Goal: Task Accomplishment & Management: Use online tool/utility

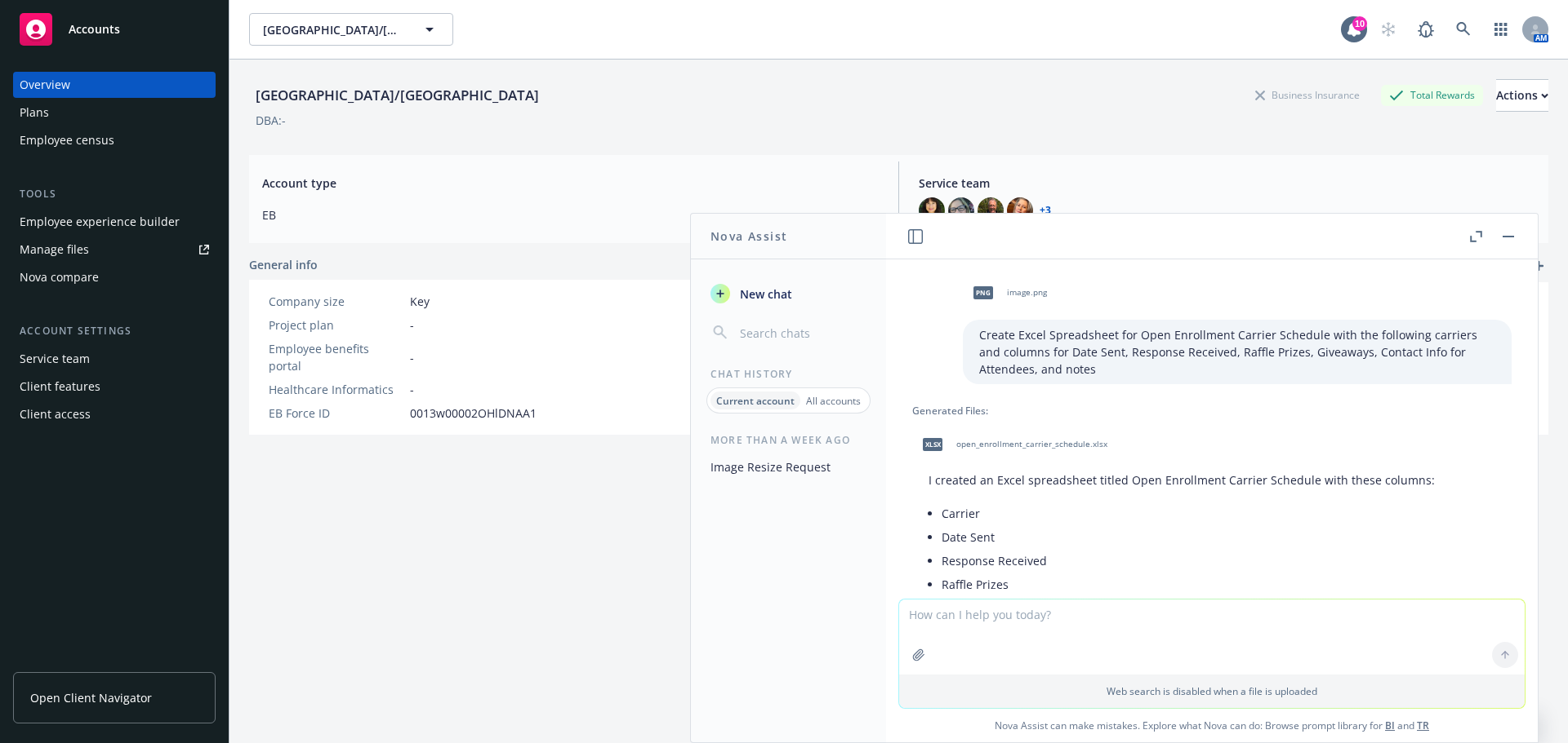
scroll to position [1252, 0]
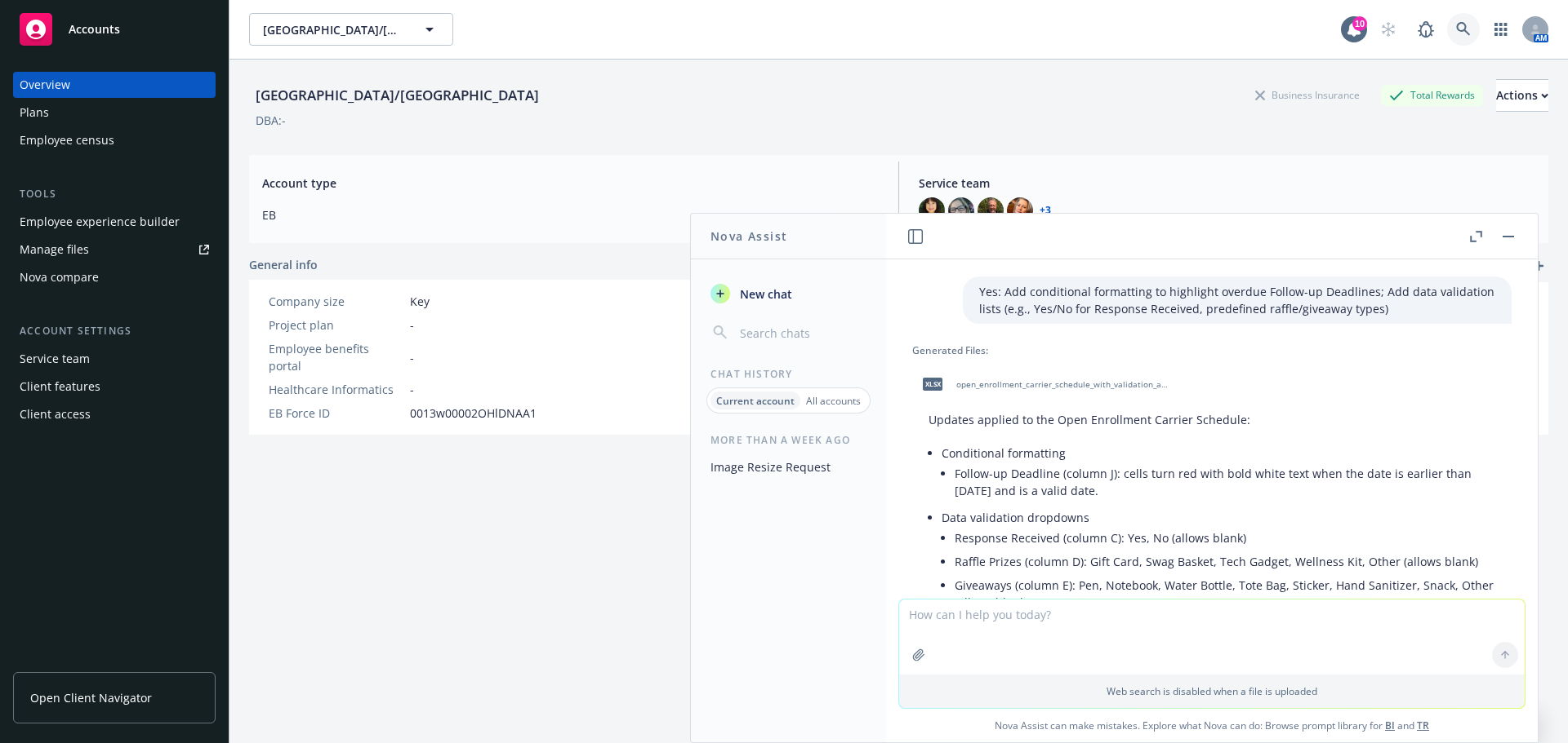
click at [1456, 25] on icon at bounding box center [1463, 29] width 14 height 14
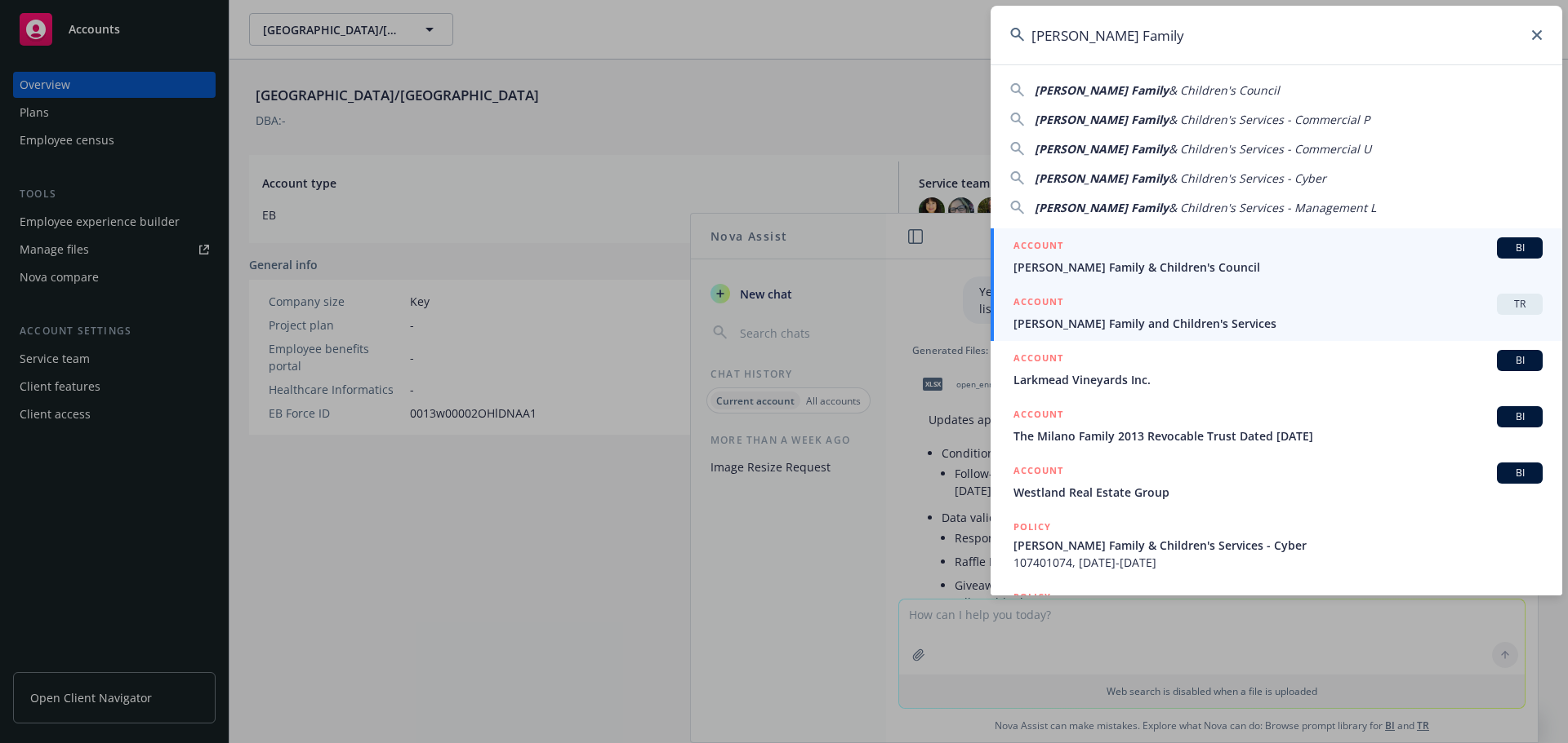
type input "Solano Family"
click at [1158, 319] on span "Solano Family and Children's Services" at bounding box center [1278, 323] width 529 height 17
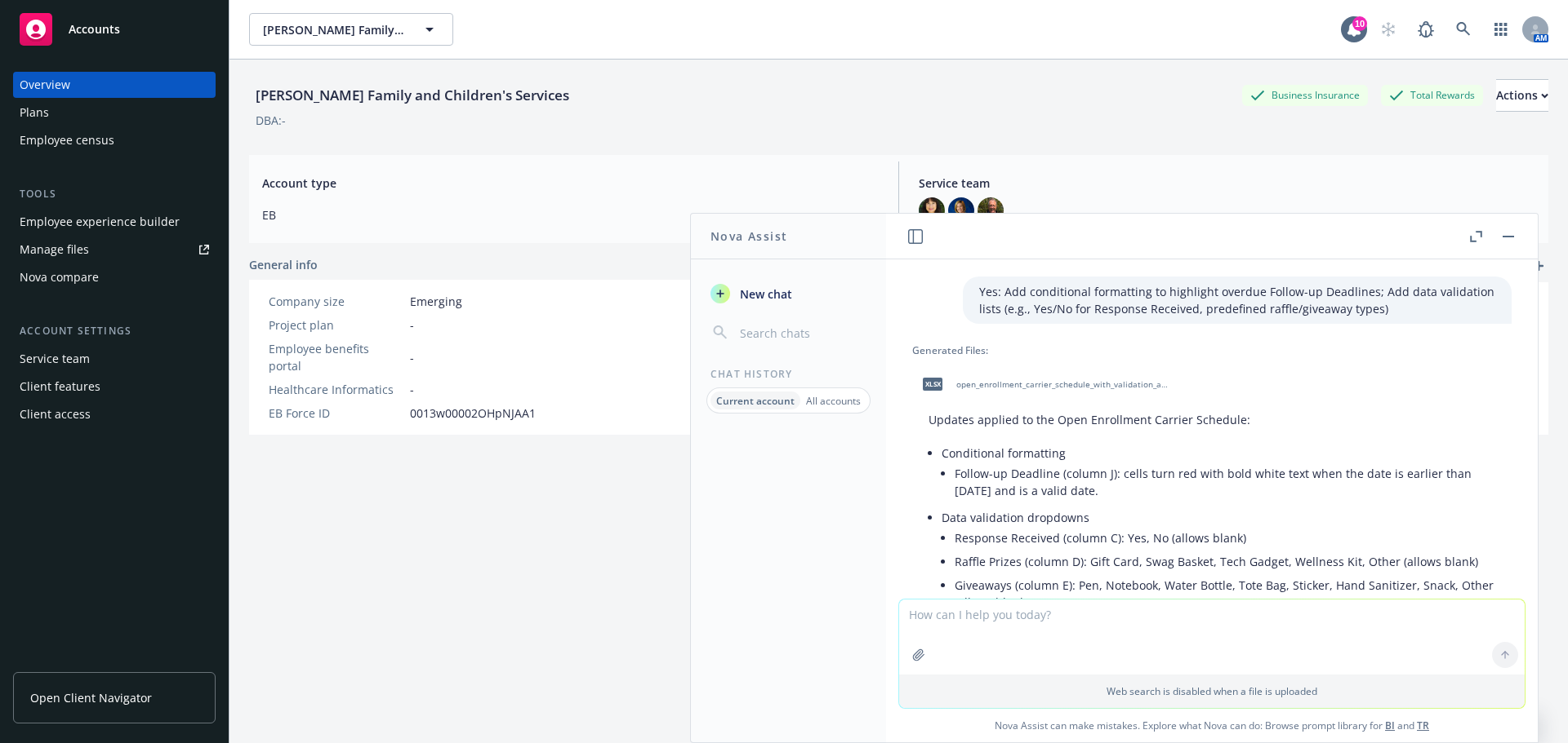
click at [145, 213] on div "Employee experience builder" at bounding box center [100, 222] width 160 height 26
click at [101, 225] on div "Employee experience builder" at bounding box center [100, 222] width 160 height 26
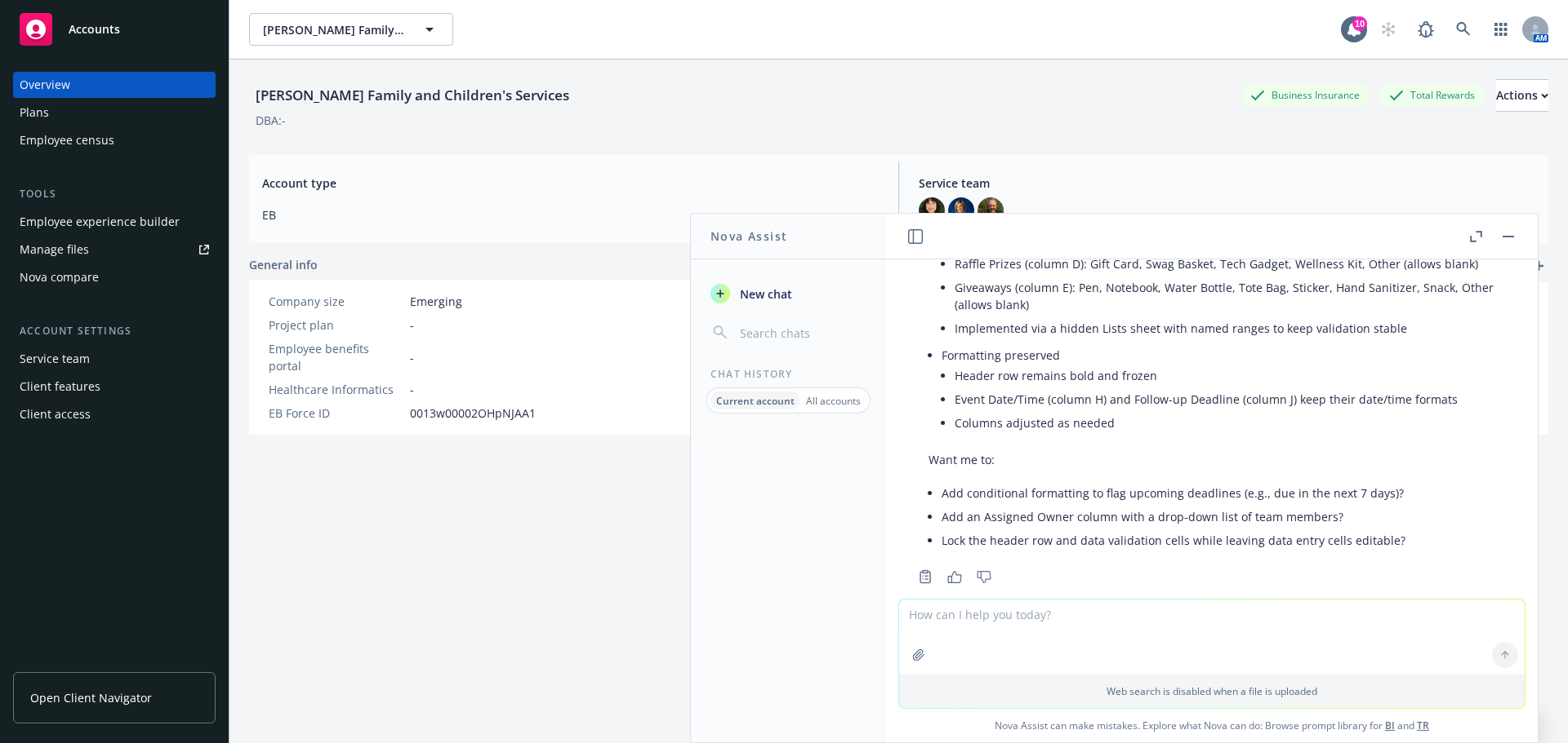
scroll to position [1579, 0]
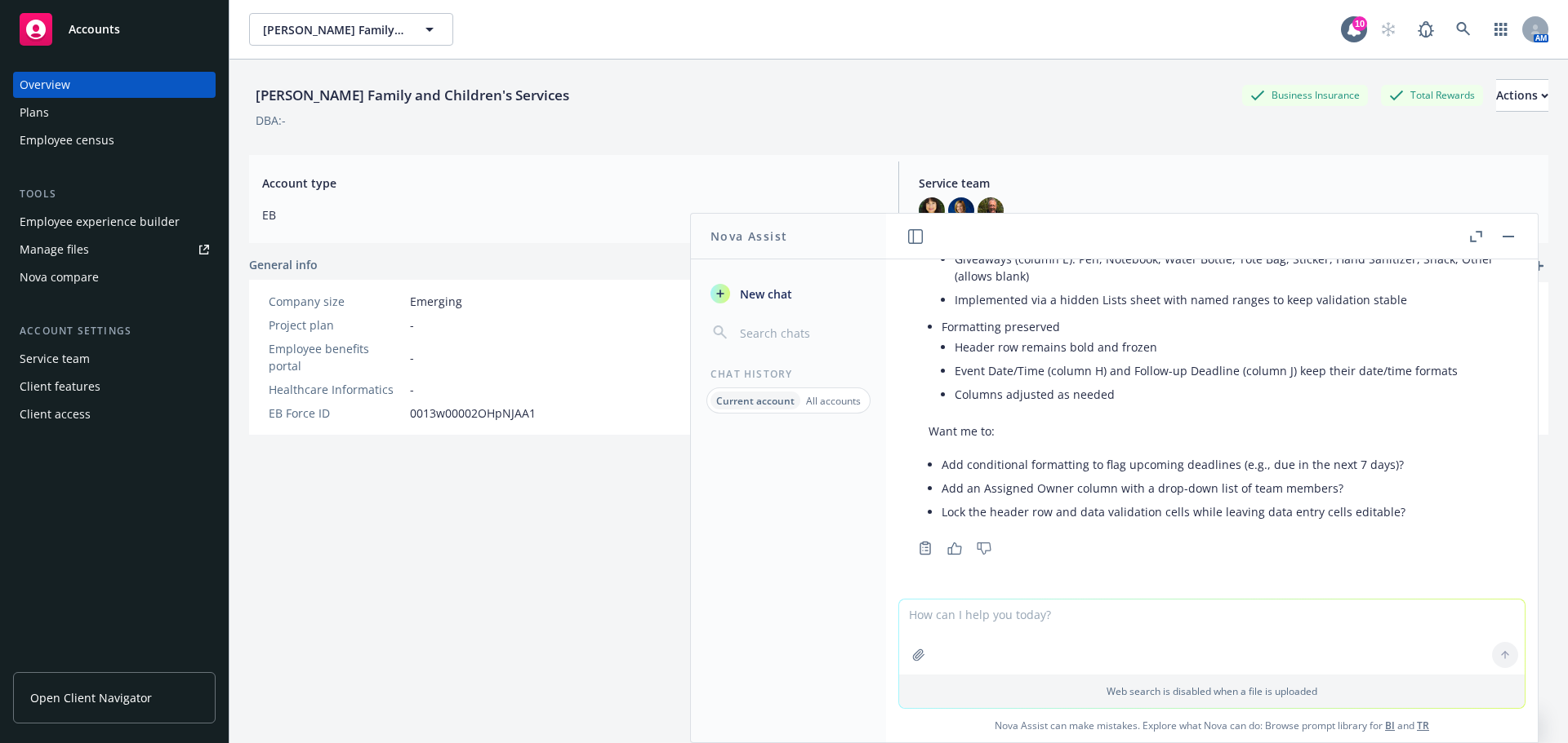
click at [974, 616] on textarea at bounding box center [1211, 637] width 625 height 75
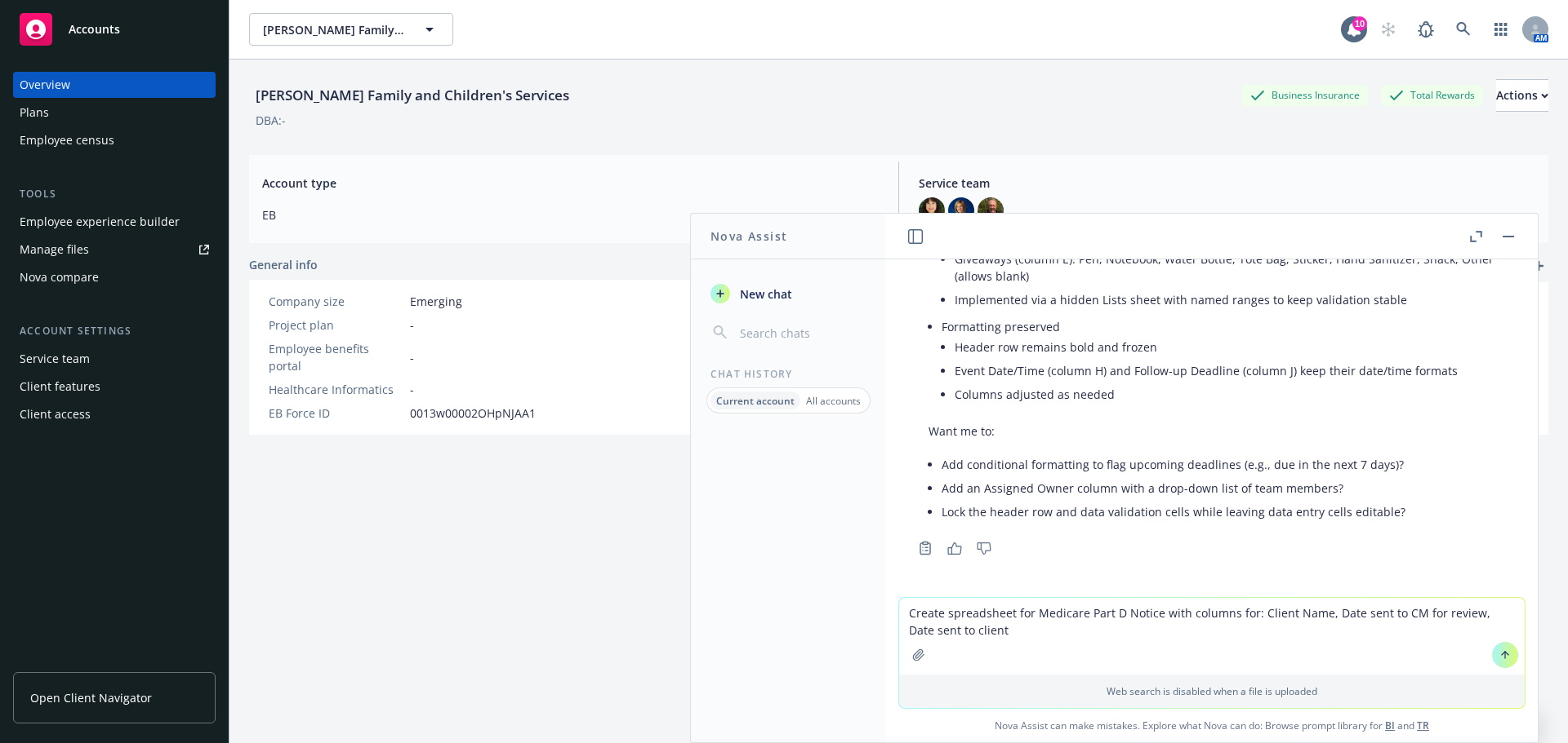
type textarea "Create spreadsheet for Medicare Part D Notice with columns for: Client Name, Da…"
click at [1499, 655] on icon at bounding box center [1505, 655] width 12 height 12
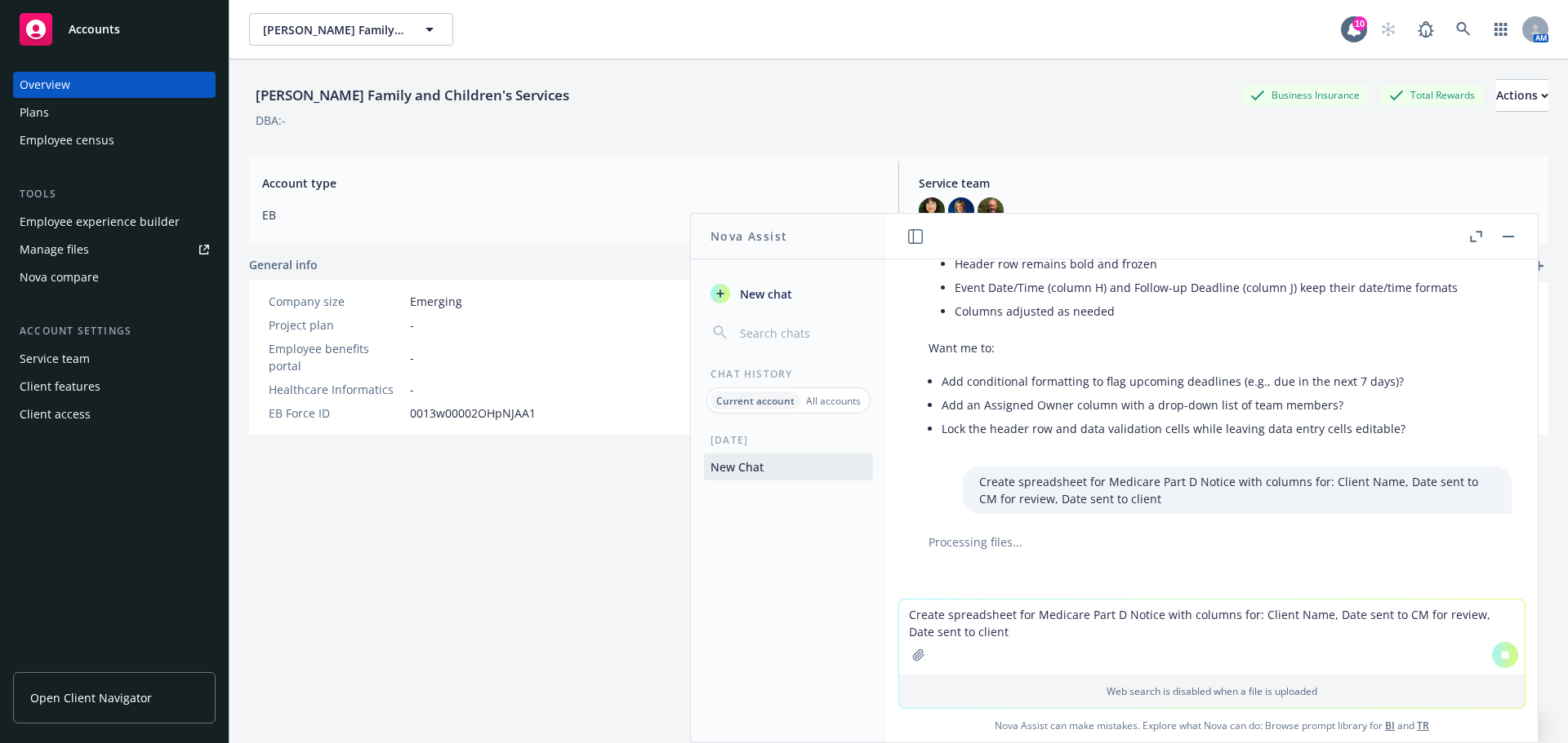
scroll to position [1613, 0]
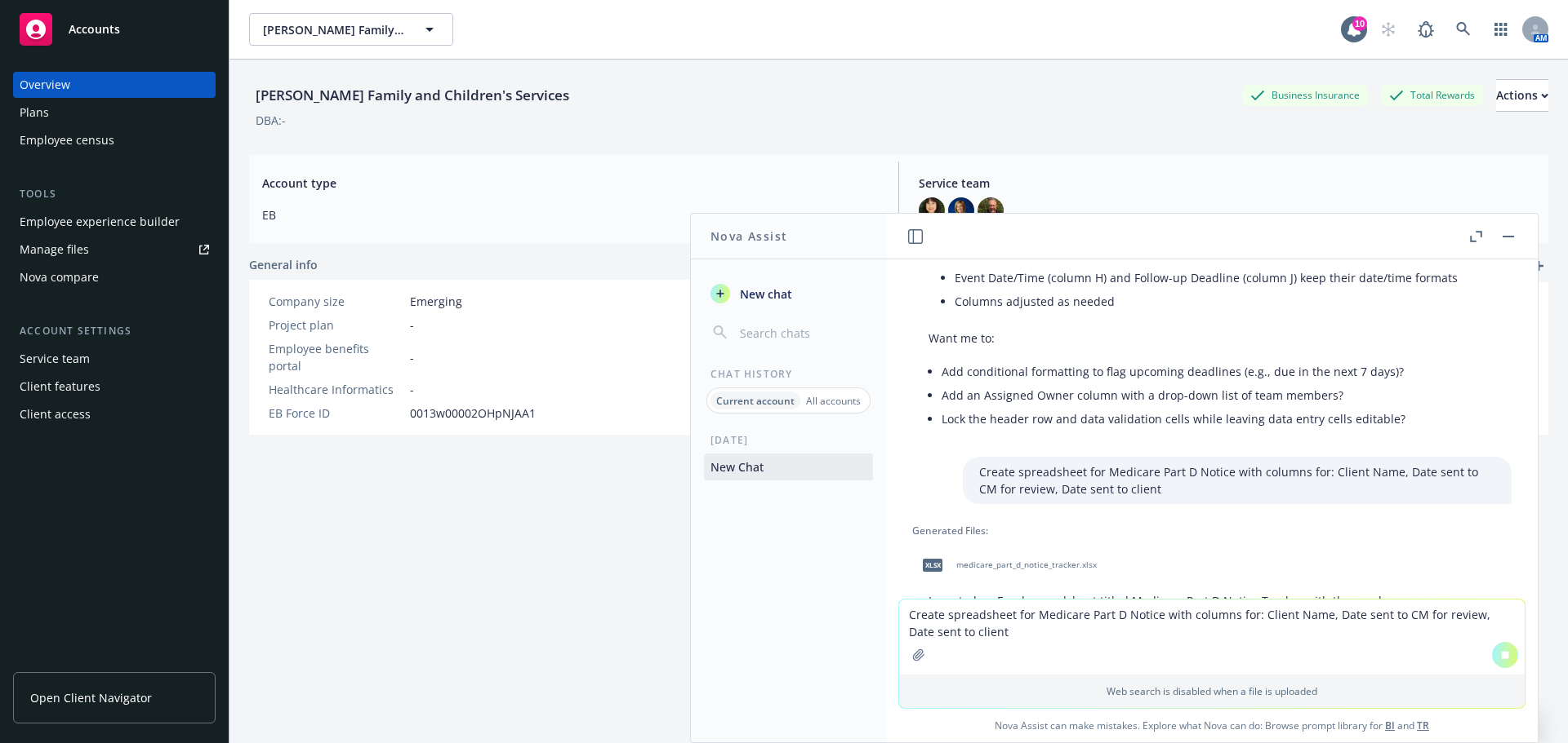
click at [1037, 560] on span "medicare_part_d_notice_tracker.xlsx" at bounding box center [1026, 565] width 140 height 11
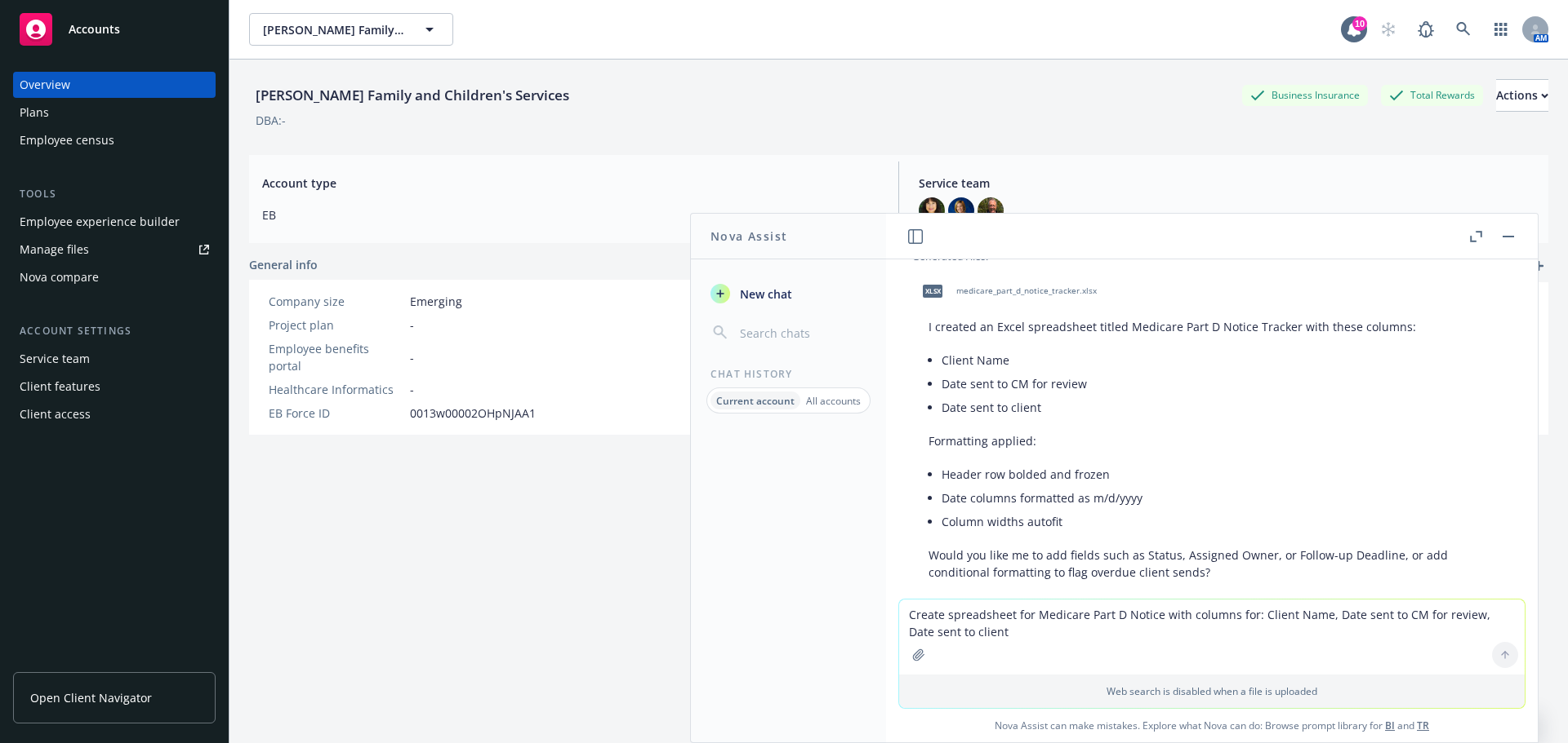
scroll to position [2032, 0]
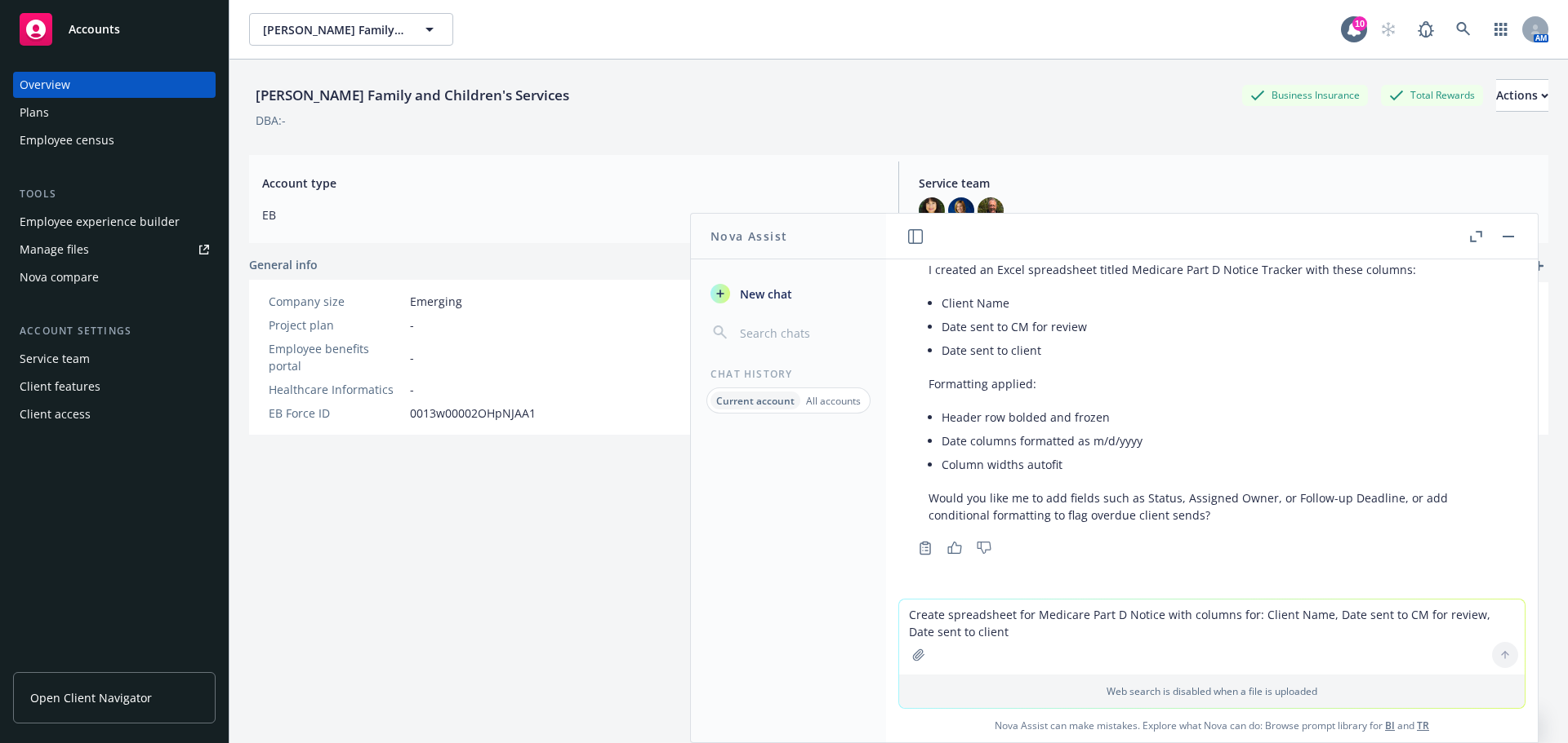
click at [906, 616] on textarea "Create spreadsheet for Medicare Part D Notice with columns for: Client Name, Da…" at bounding box center [1211, 637] width 625 height 75
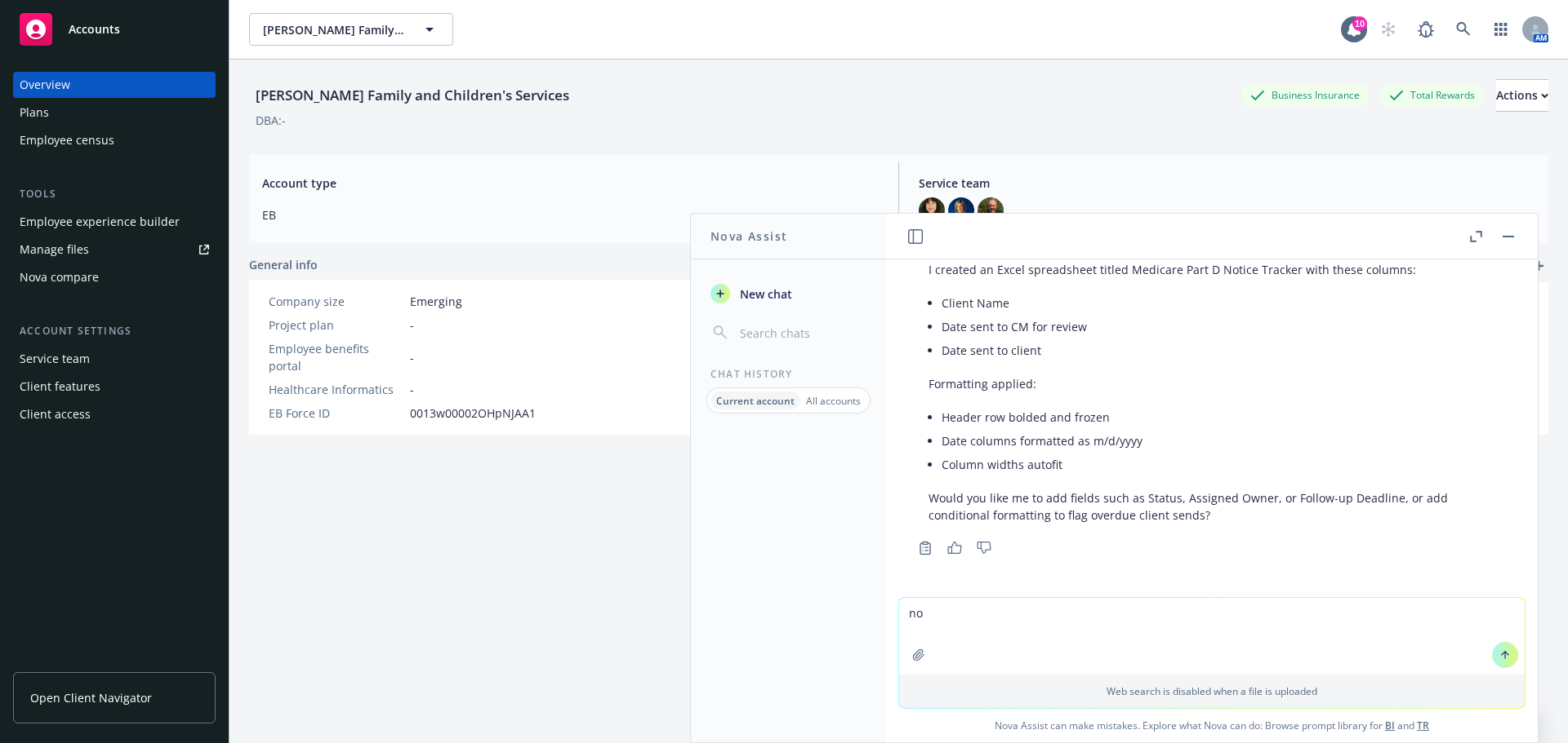
type textarea "no"
click at [1500, 659] on icon at bounding box center [1505, 655] width 12 height 12
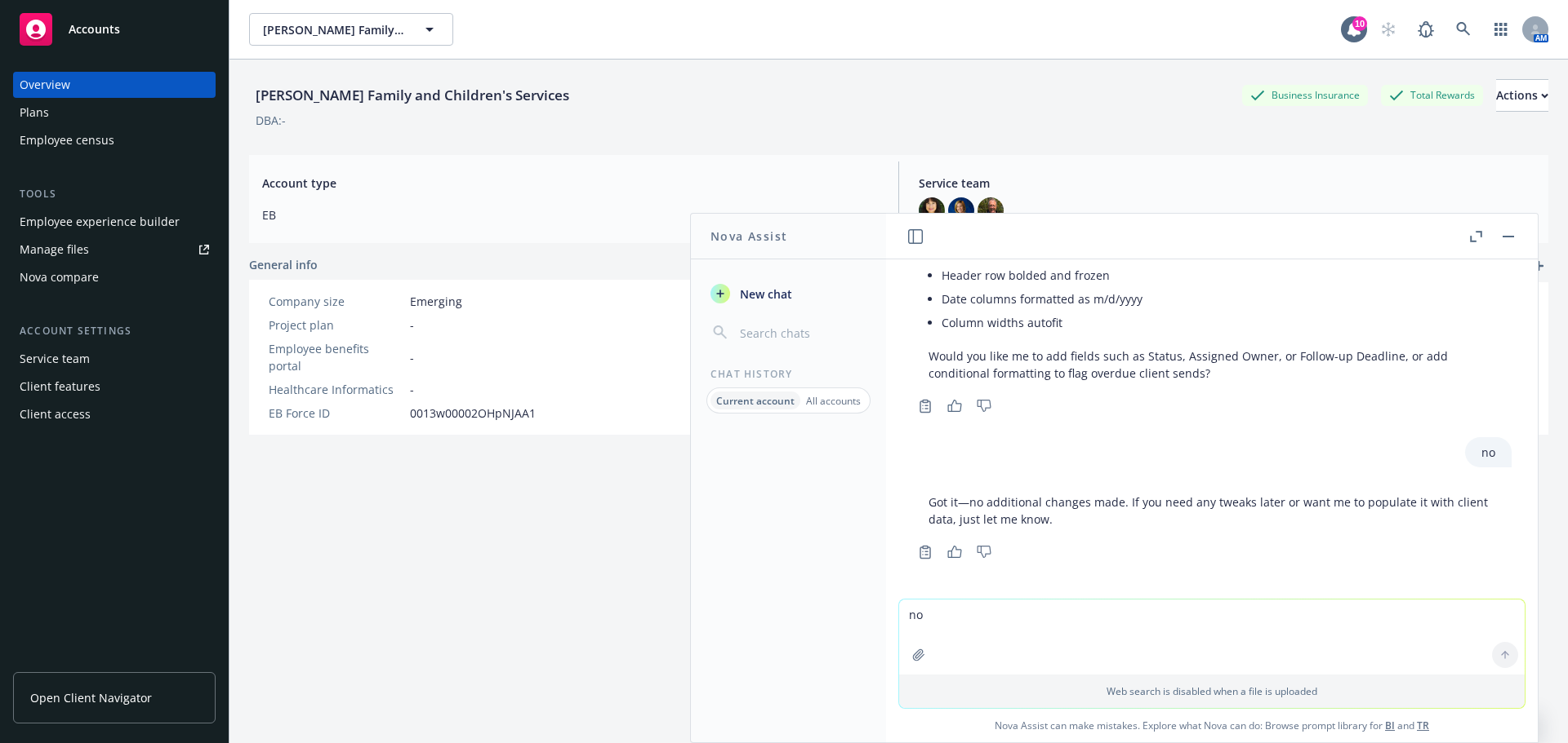
scroll to position [2178, 0]
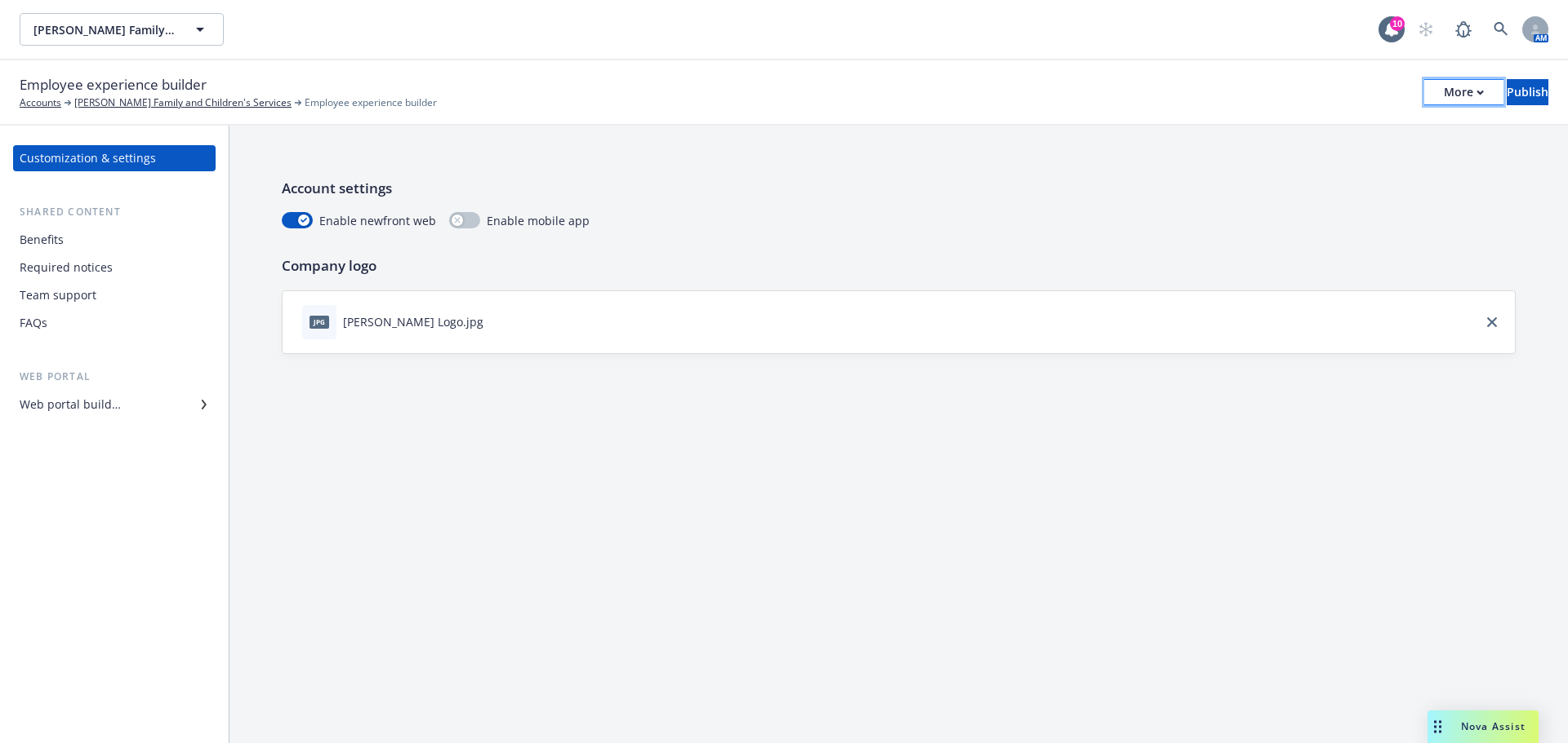
click at [1477, 91] on icon "button" at bounding box center [1479, 92] width 6 height 3
click at [1295, 157] on link "Copy portal link" at bounding box center [1328, 161] width 241 height 33
click at [370, 326] on div "Solano Logo.jpg" at bounding box center [413, 322] width 140 height 17
click at [491, 317] on icon "download file" at bounding box center [497, 320] width 13 height 13
click at [43, 235] on div "Benefits" at bounding box center [41, 240] width 44 height 26
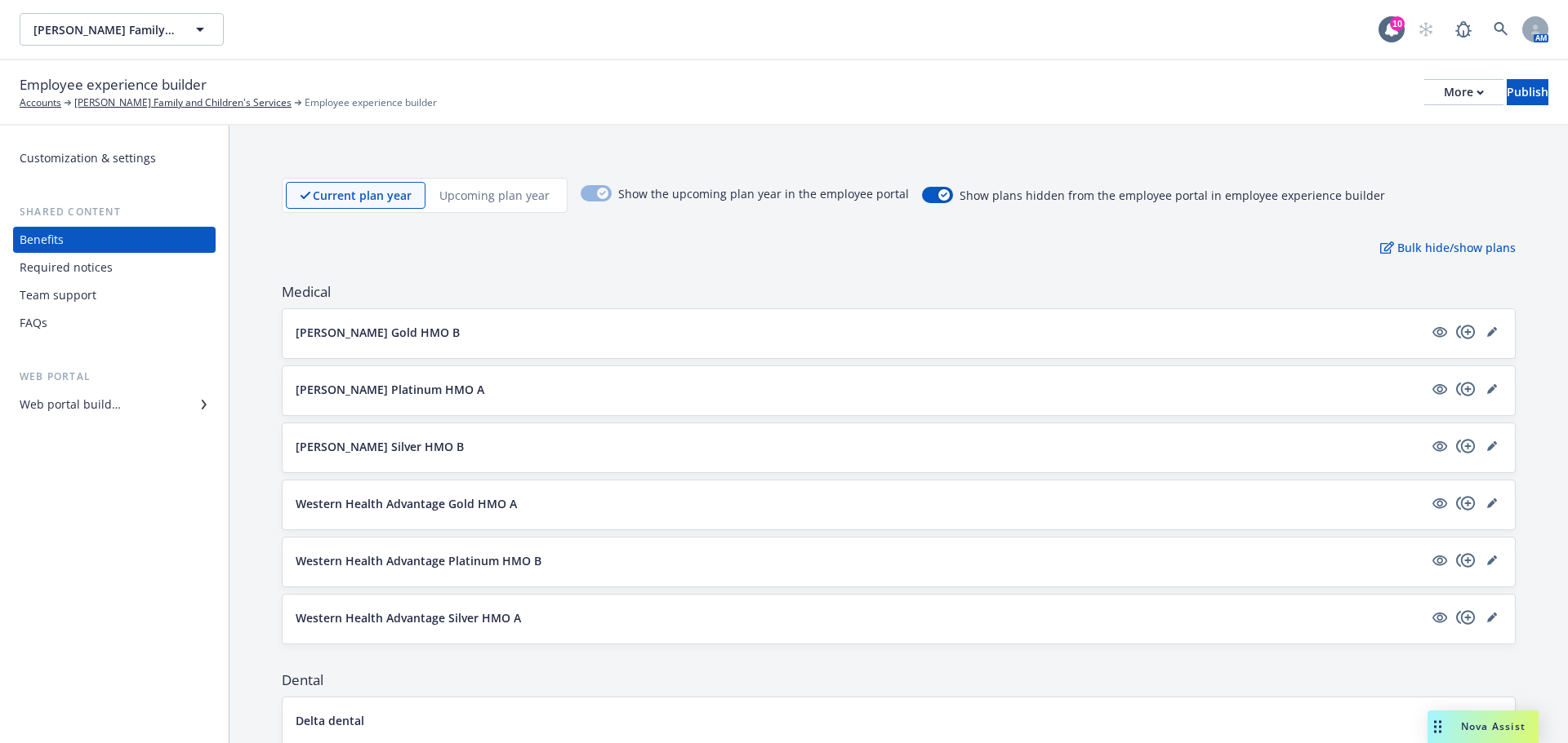
click at [62, 400] on div "Web portal builder" at bounding box center [70, 404] width 101 height 26
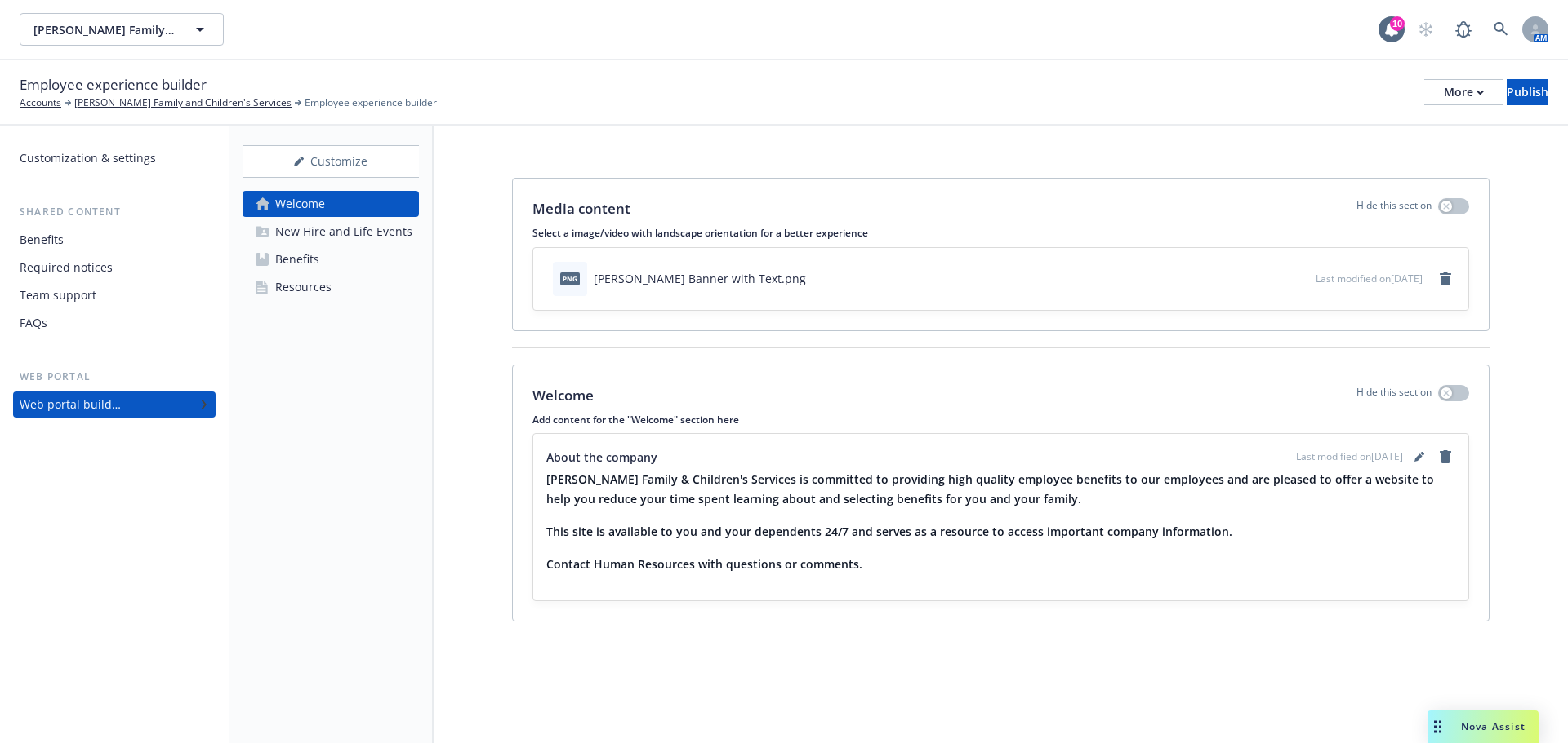
click at [284, 202] on div "Welcome" at bounding box center [300, 203] width 50 height 26
click at [1293, 277] on icon "preview file" at bounding box center [1300, 277] width 14 height 12
click at [1267, 274] on icon "download file" at bounding box center [1273, 277] width 13 height 13
click at [1443, 281] on icon "remove" at bounding box center [1446, 278] width 12 height 13
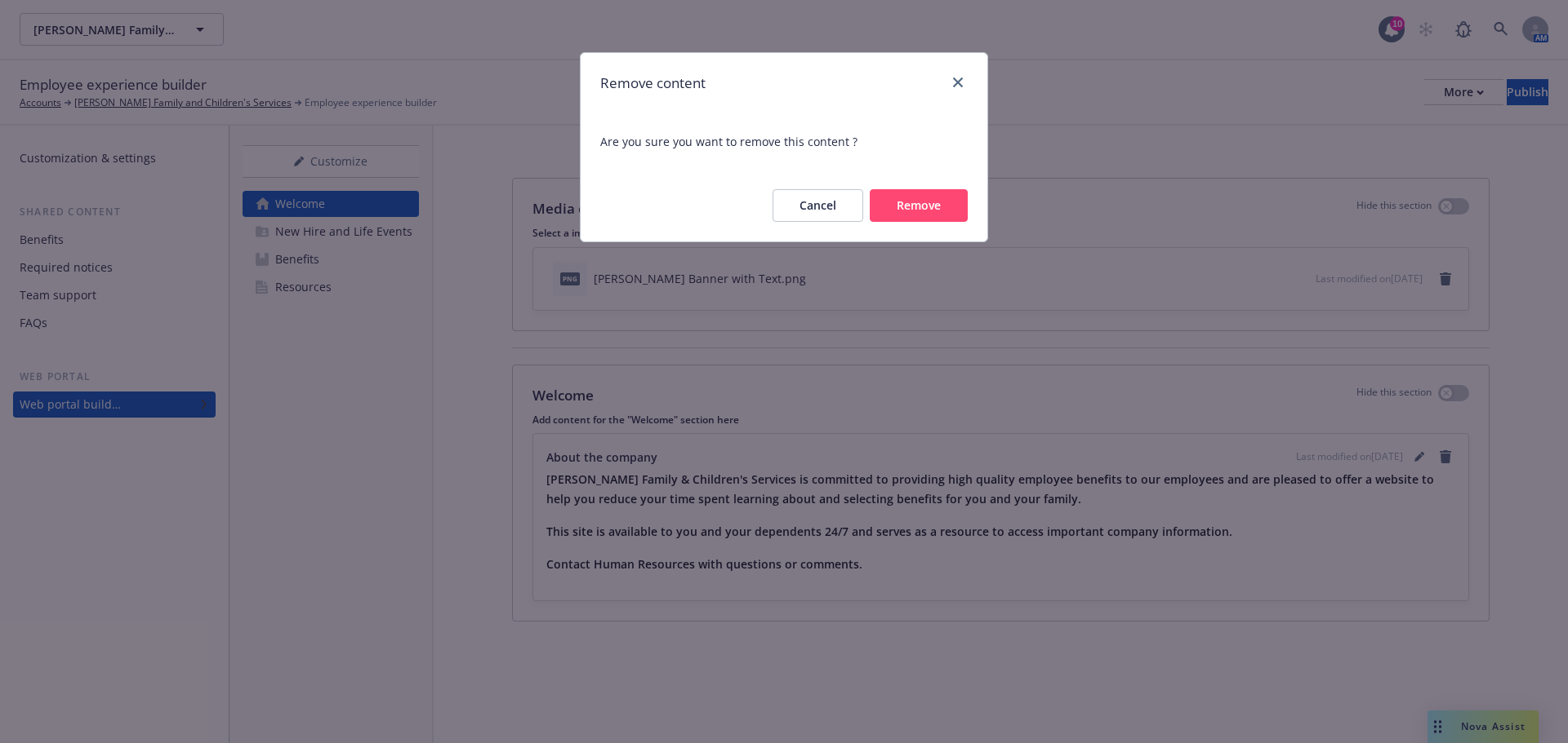
click at [917, 207] on button "Remove" at bounding box center [918, 205] width 98 height 33
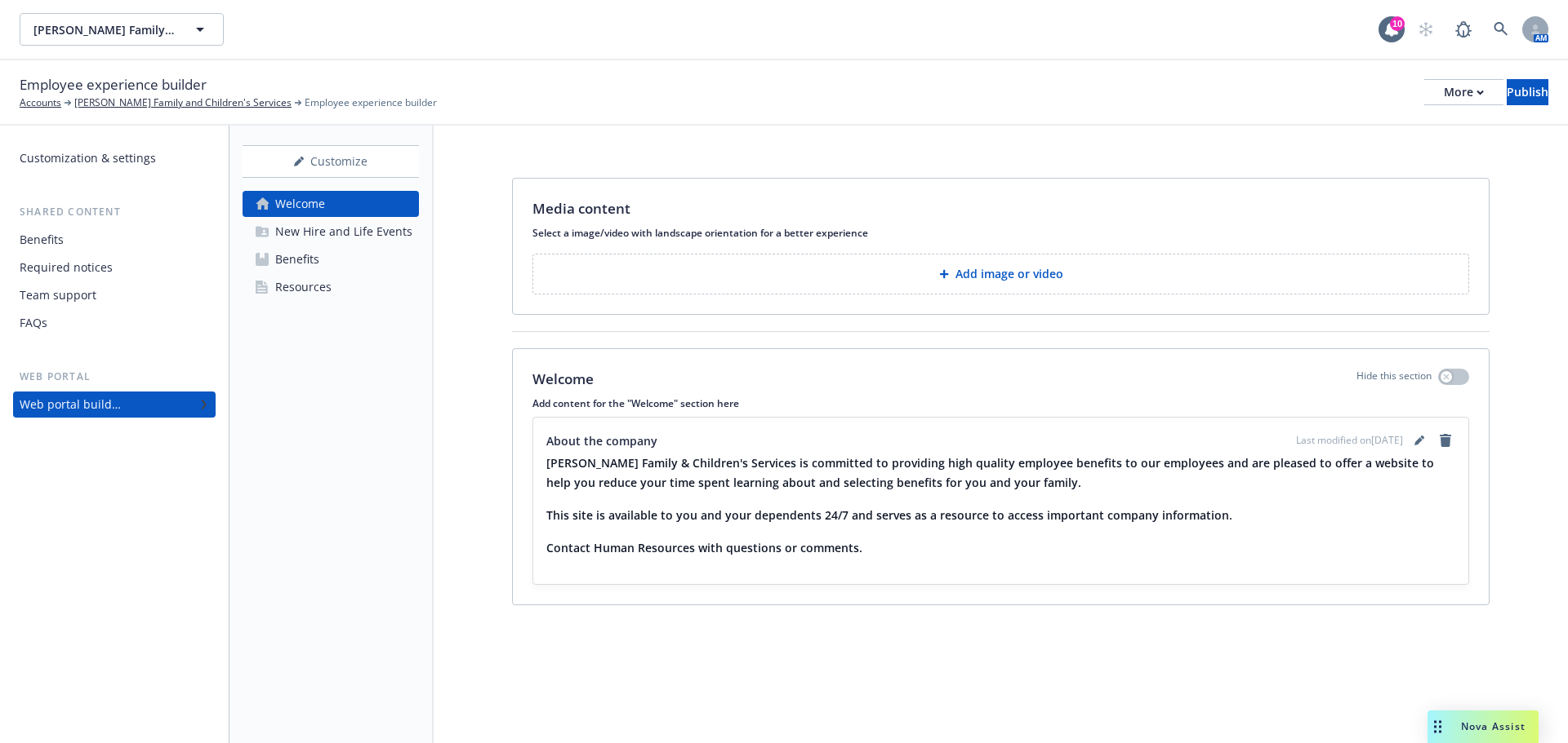
click at [1001, 278] on p "Add image or video" at bounding box center [1009, 273] width 108 height 16
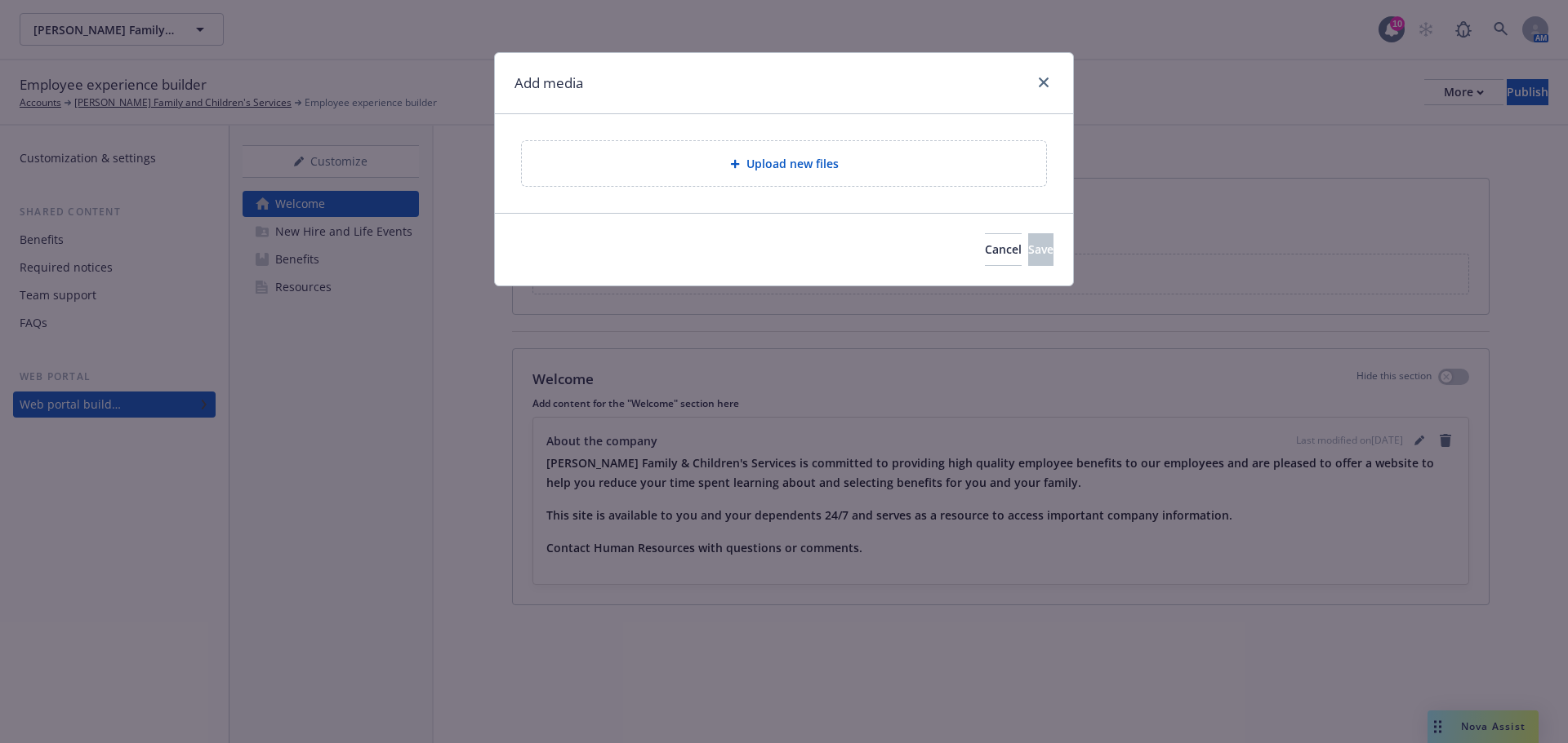
click at [761, 163] on span "Upload new files" at bounding box center [792, 164] width 92 height 17
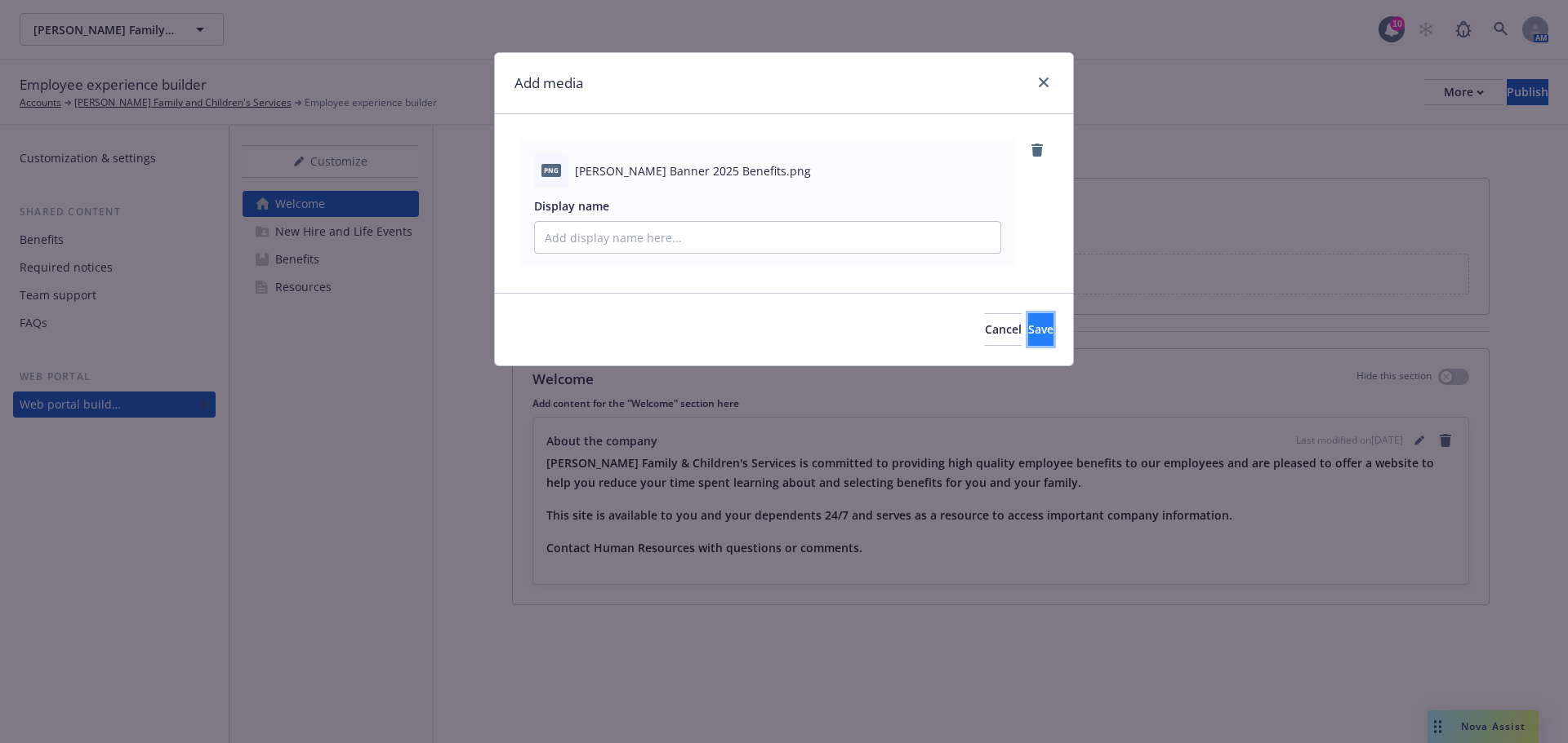
click at [1028, 334] on span "Save" at bounding box center [1041, 329] width 25 height 15
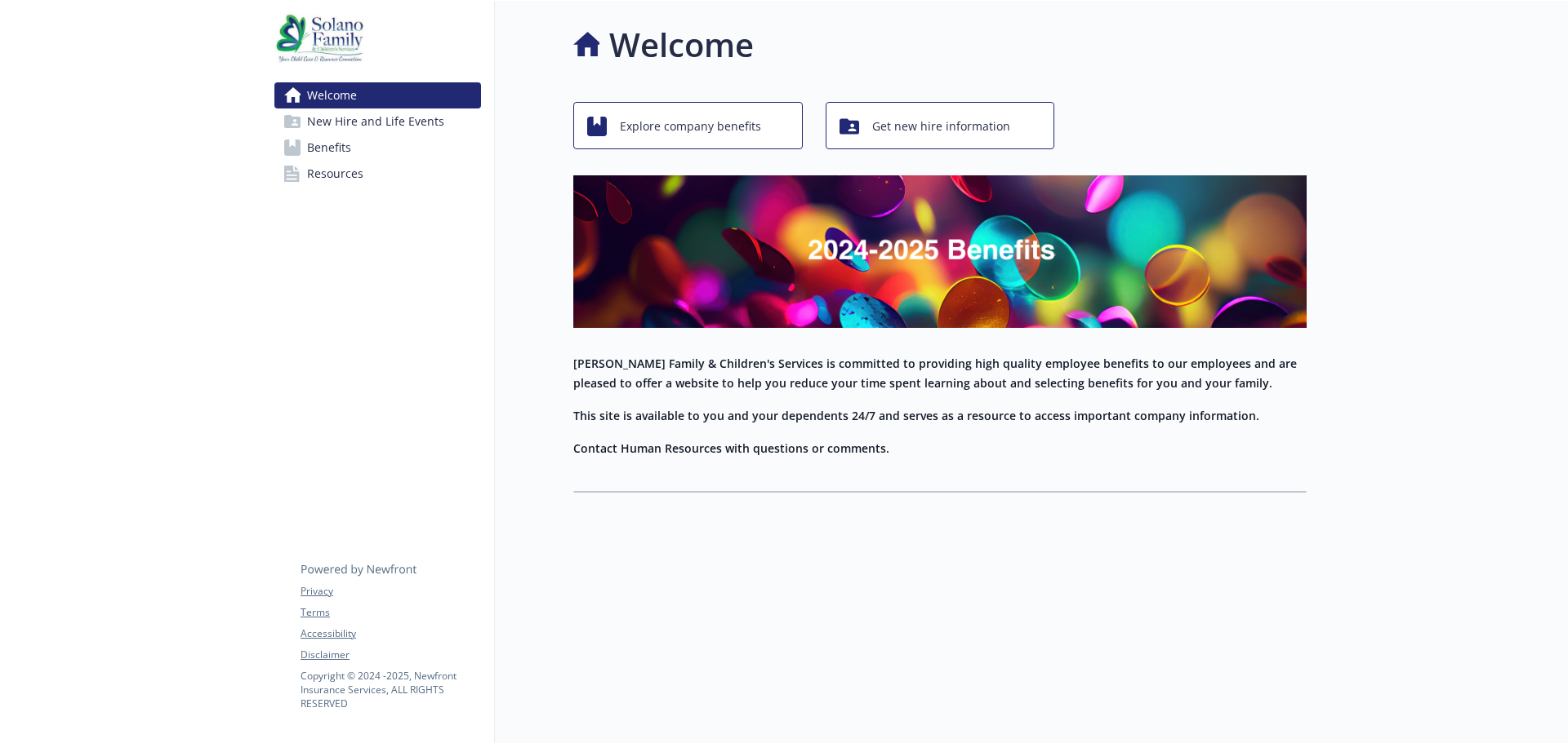
click at [345, 175] on span "Resources" at bounding box center [335, 174] width 57 height 26
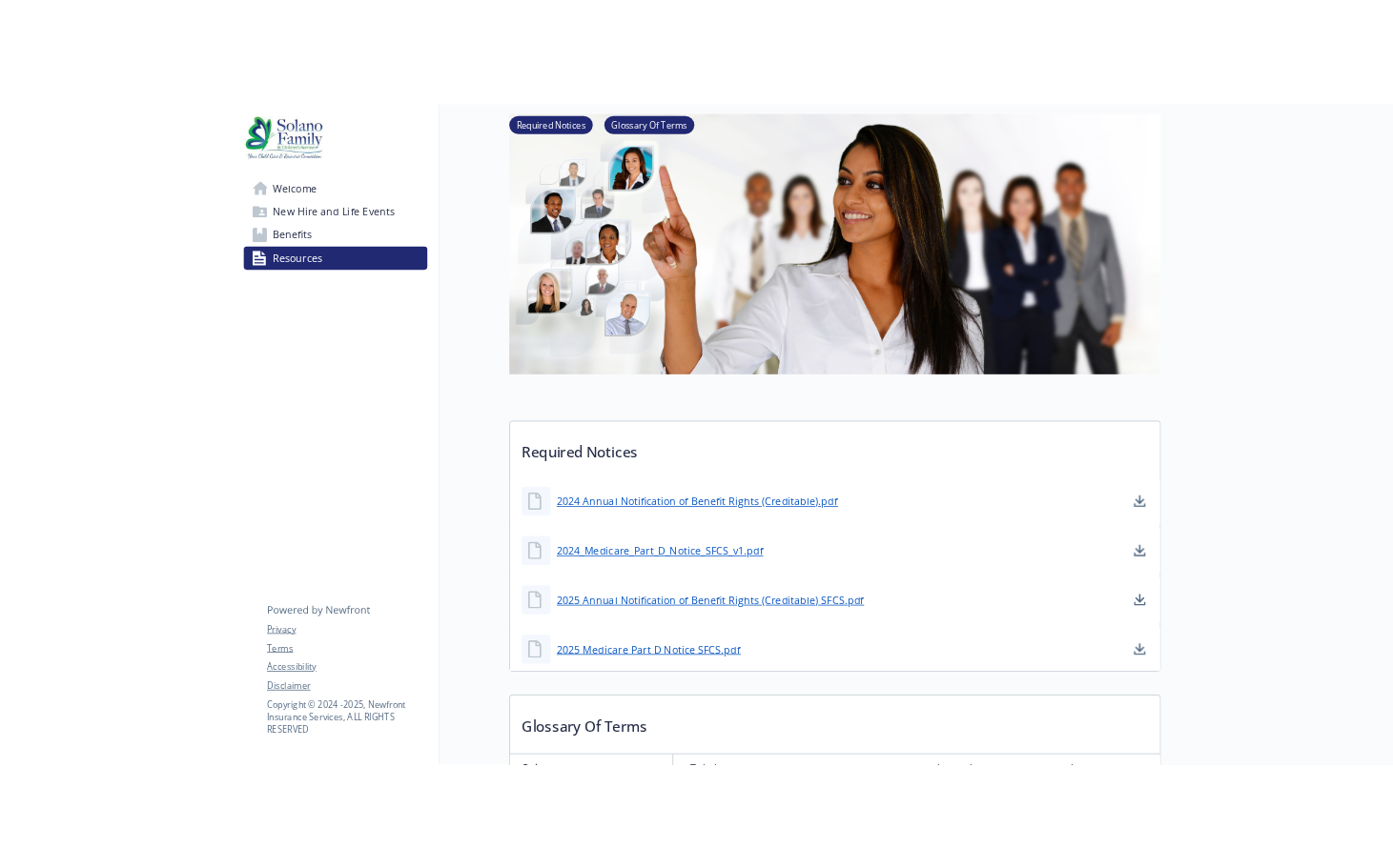
scroll to position [191, 0]
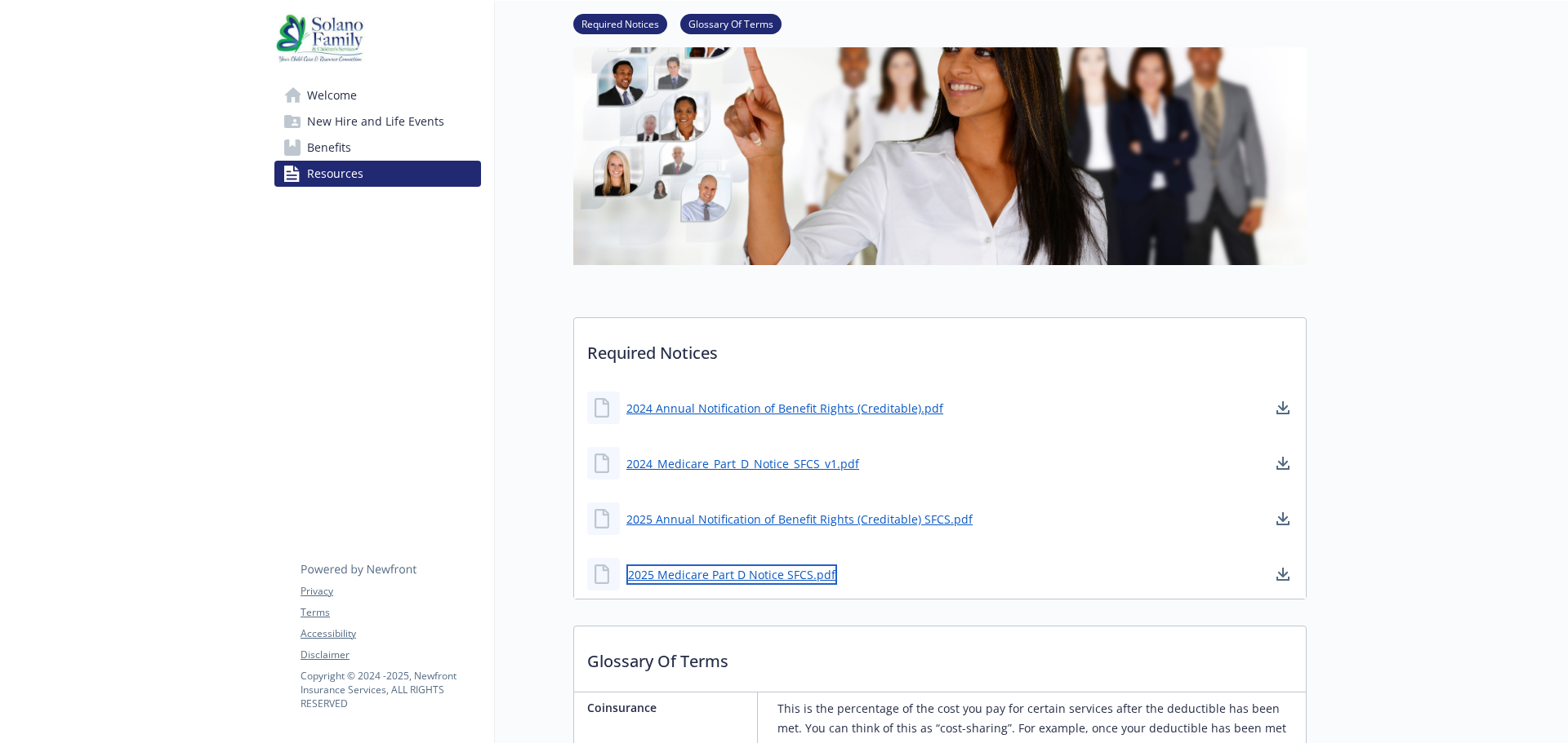
click at [757, 578] on link "2025 Medicare Part D Notice SFCS.pdf" at bounding box center [732, 575] width 211 height 20
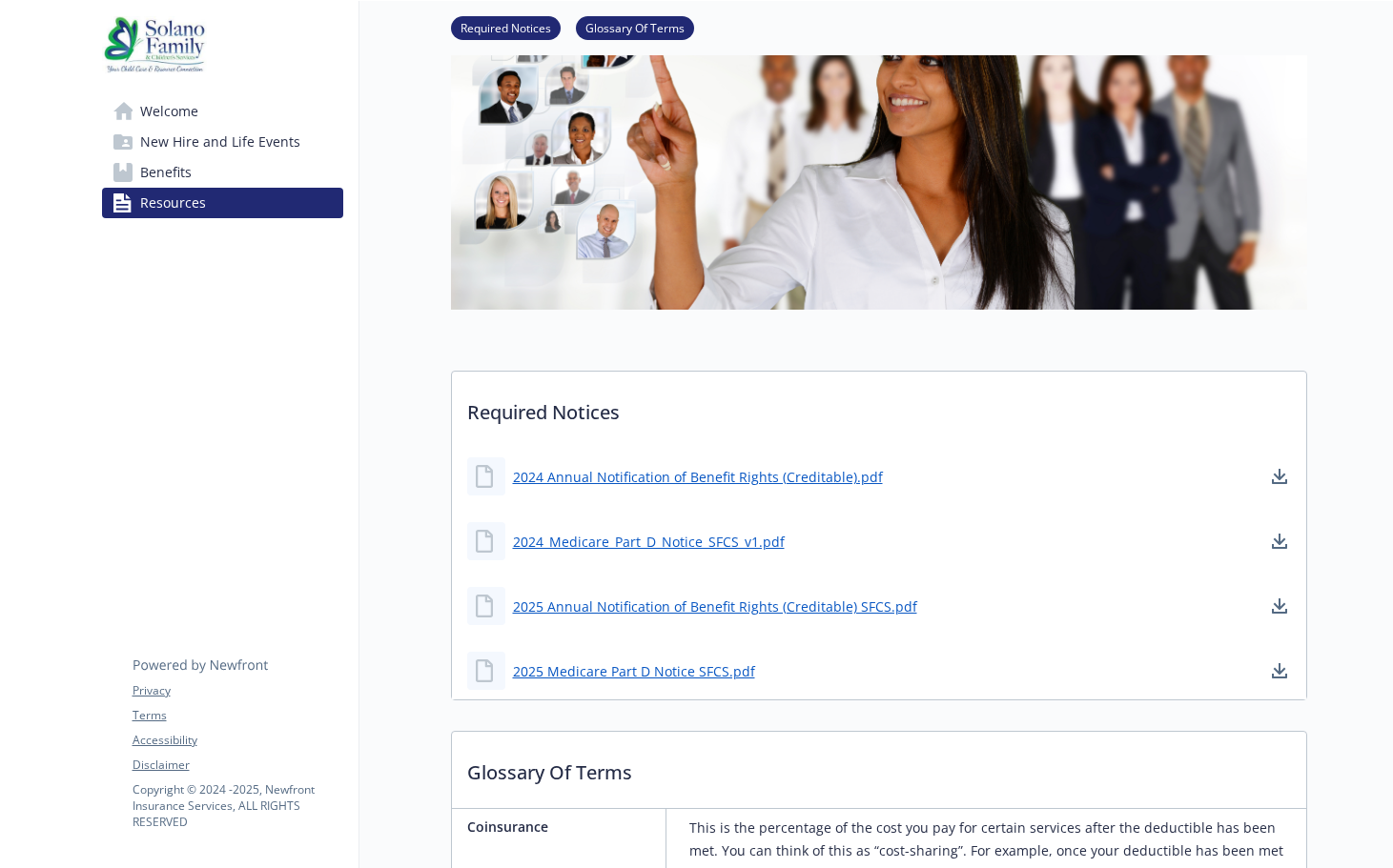
click at [150, 44] on img at bounding box center [155, 44] width 105 height 57
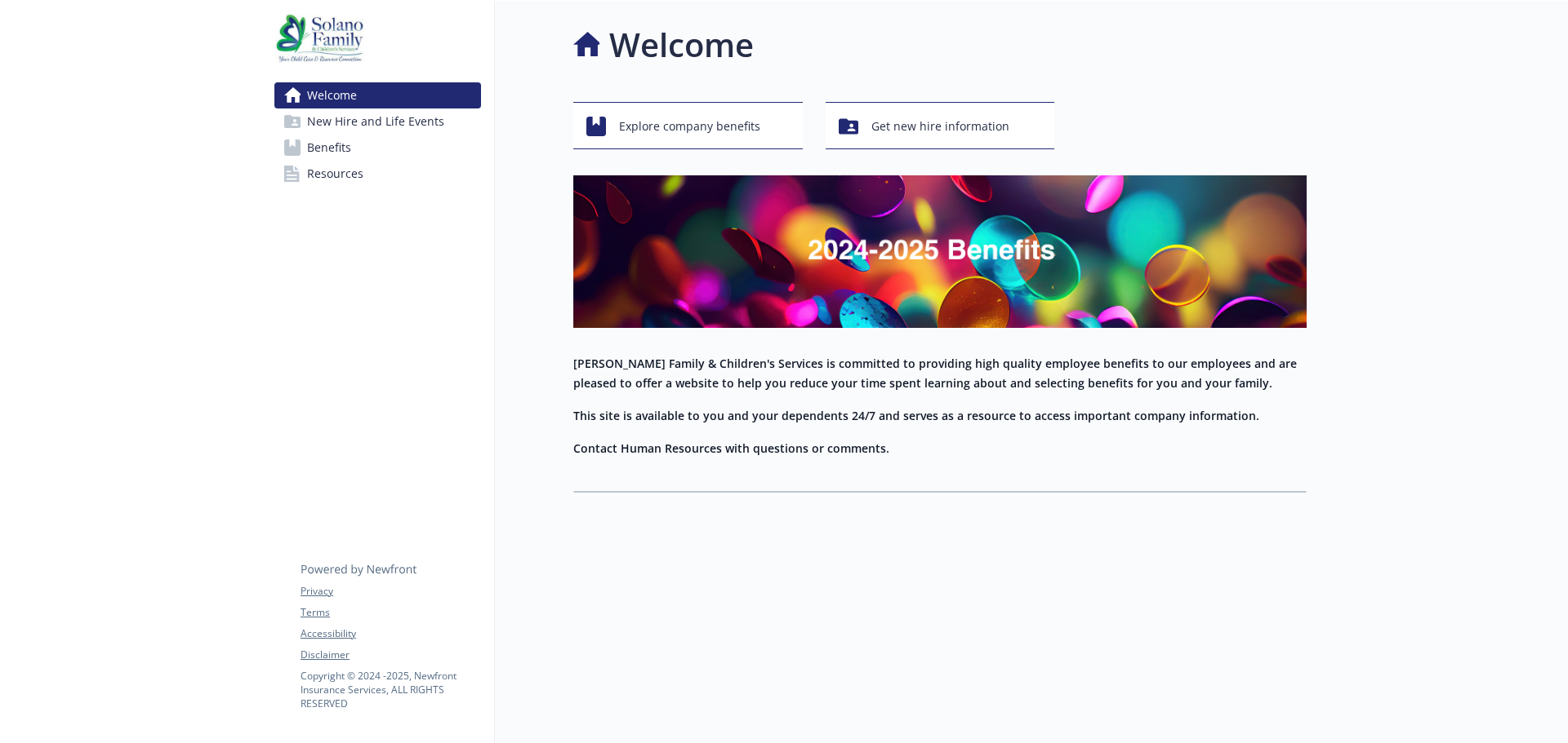
click at [333, 155] on span "Benefits" at bounding box center [329, 148] width 44 height 26
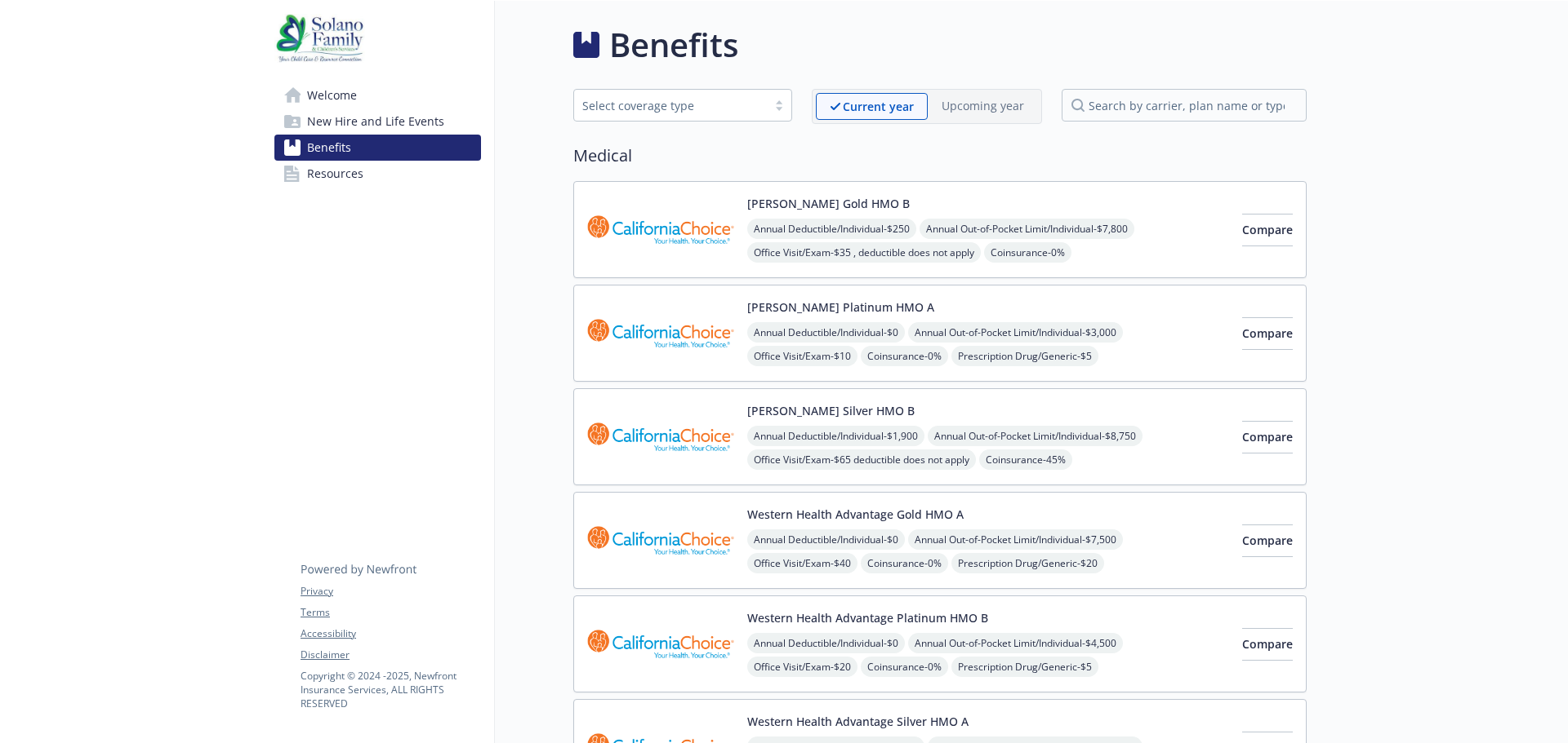
click at [785, 204] on button "[PERSON_NAME] Gold HMO B" at bounding box center [828, 203] width 163 height 17
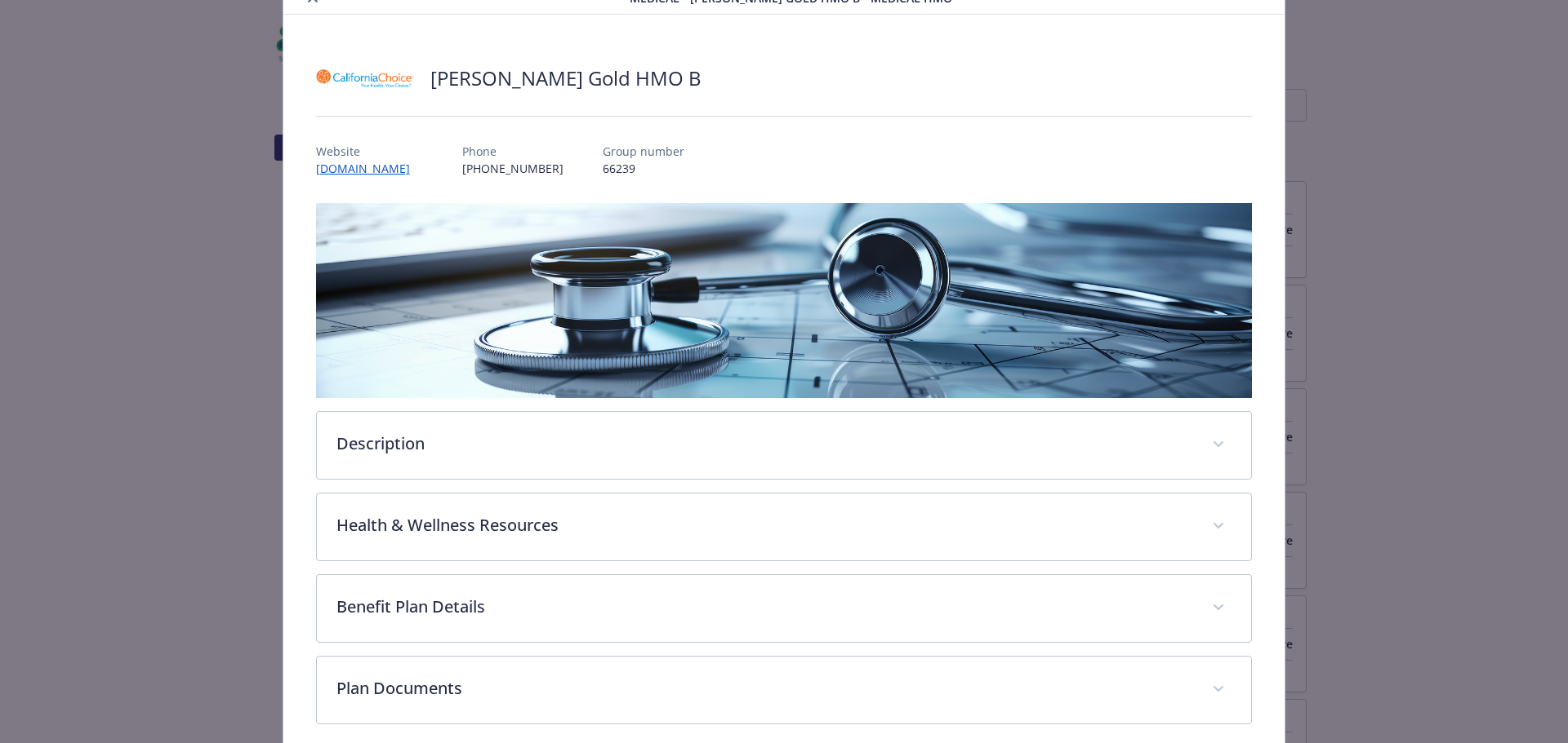
scroll to position [143, 0]
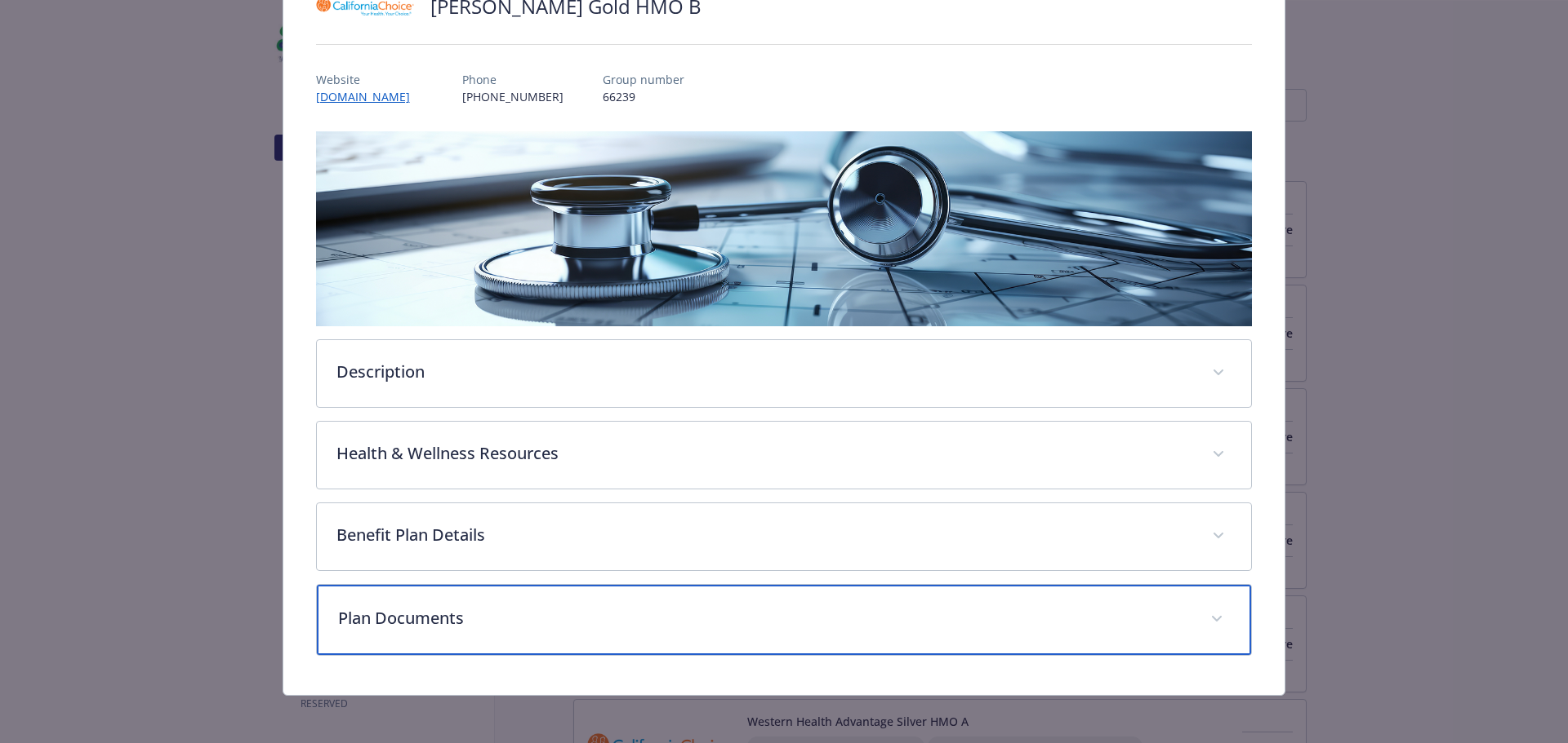
click at [461, 619] on p "Plan Documents" at bounding box center [765, 618] width 853 height 24
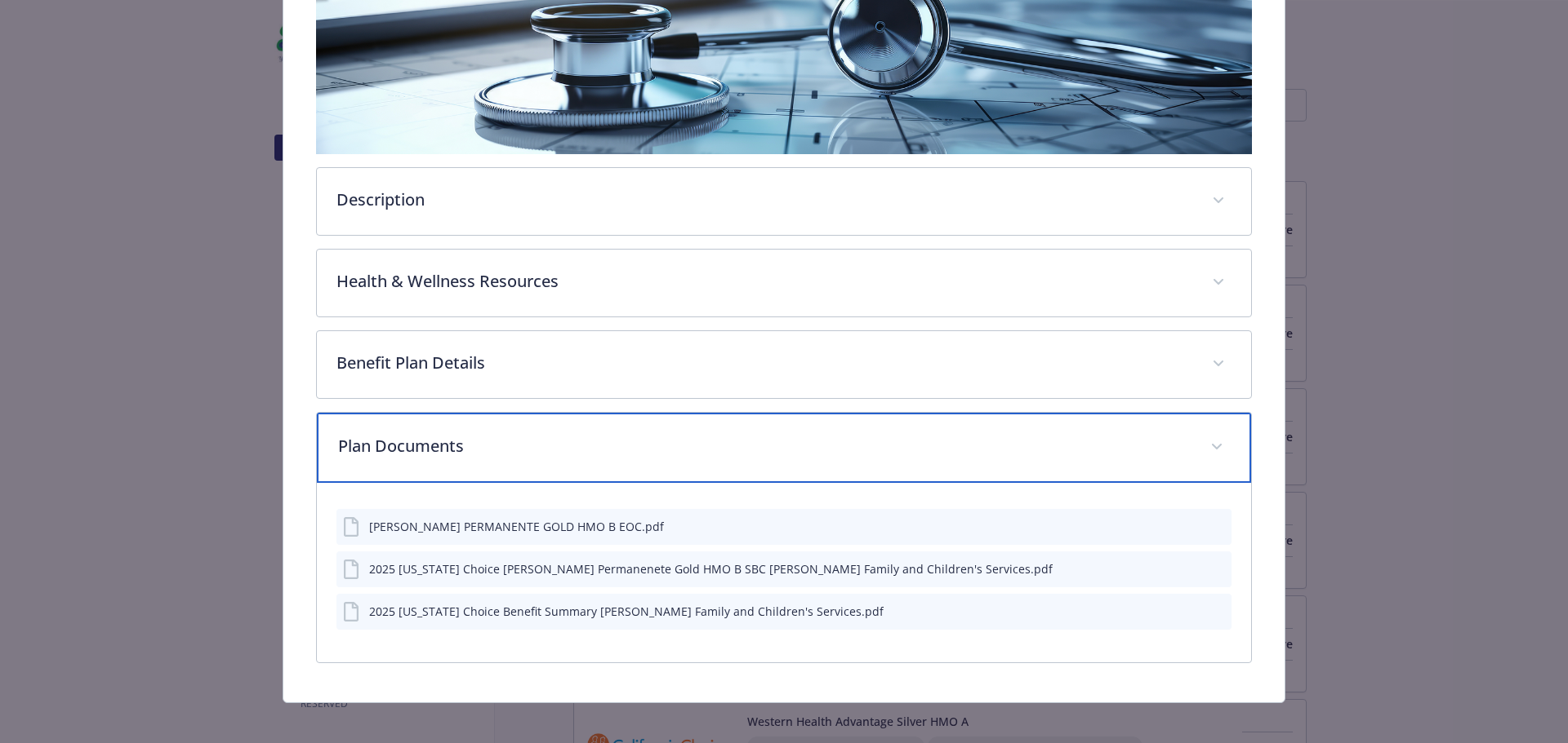
scroll to position [326, 0]
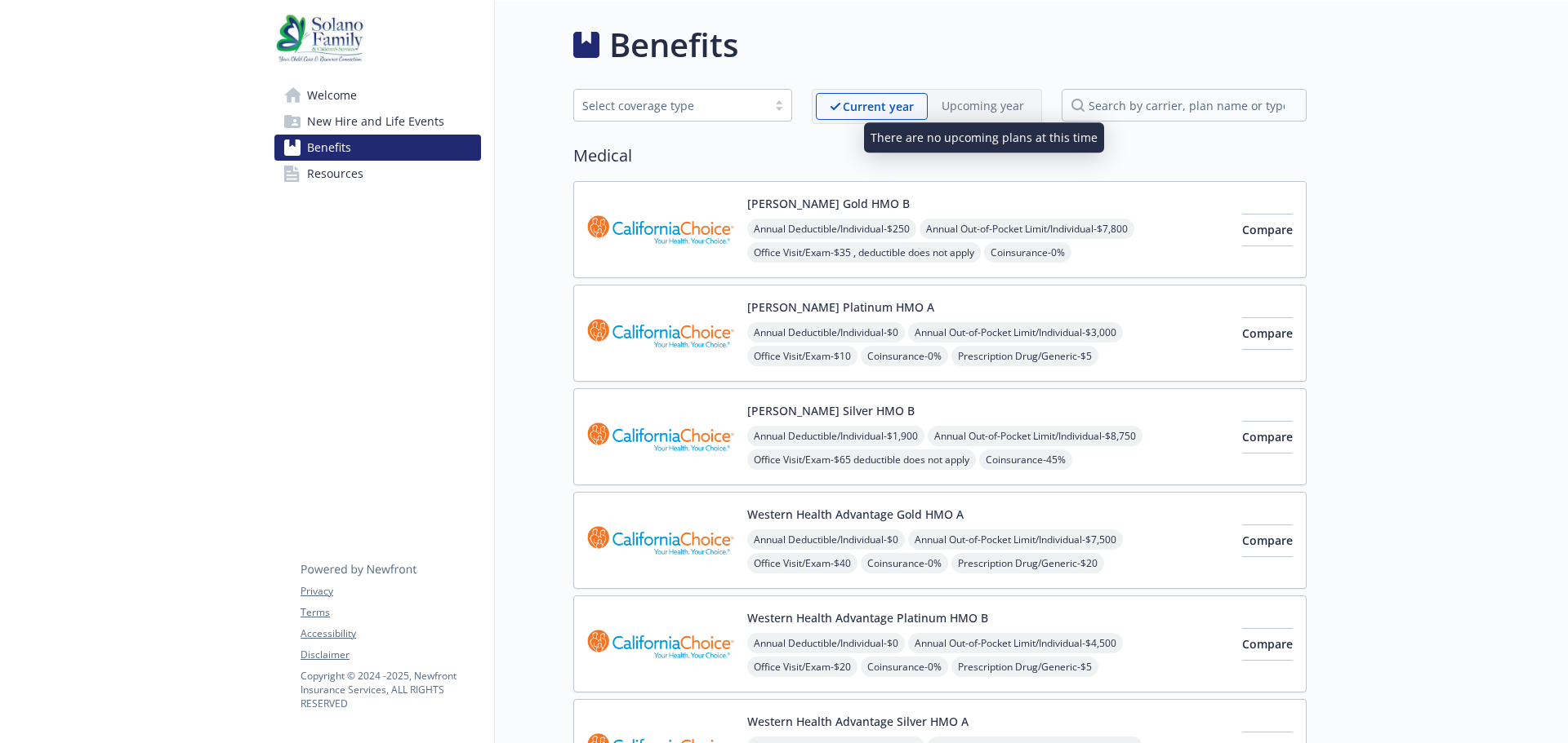
click at [695, 169] on div "Medical Kaiser Gold HMO B Annual Deductible/Individual - $250 Annual Out-of-Poc…" at bounding box center [939, 470] width 733 height 653
click at [965, 111] on p "Upcoming year" at bounding box center [983, 105] width 83 height 17
click at [333, 39] on img at bounding box center [319, 38] width 90 height 49
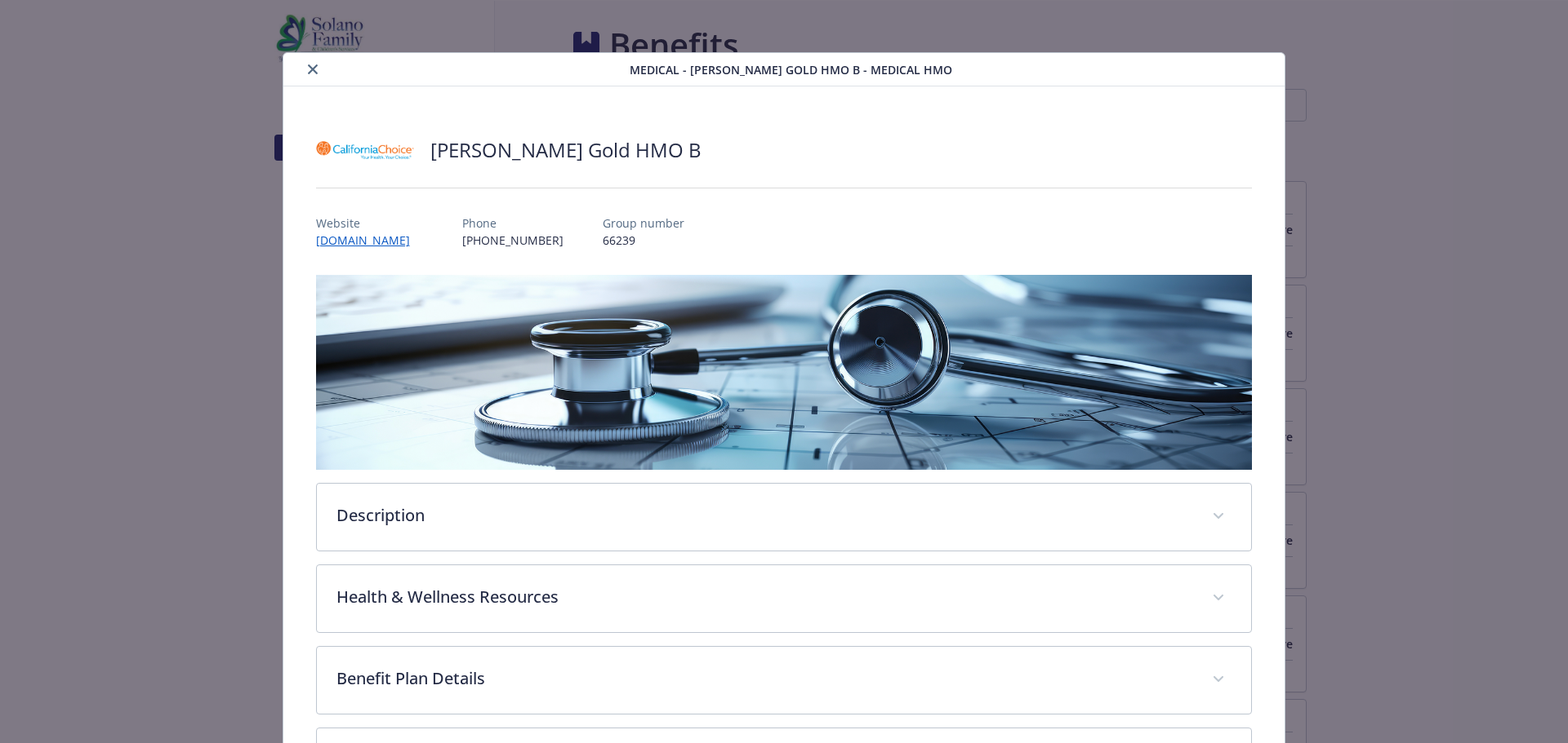
click at [309, 64] on icon "close" at bounding box center [313, 69] width 10 height 10
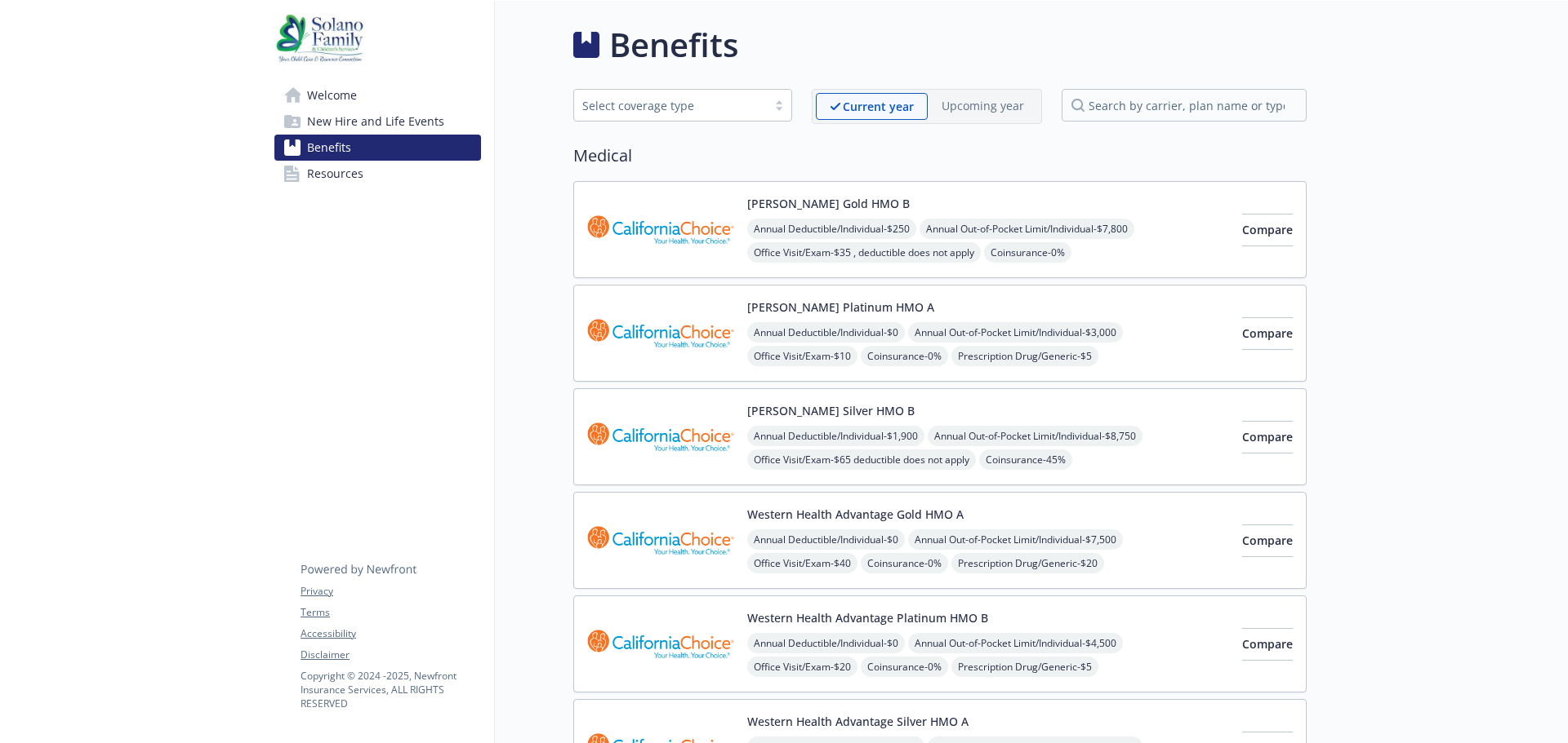
click at [327, 43] on img at bounding box center [319, 38] width 90 height 49
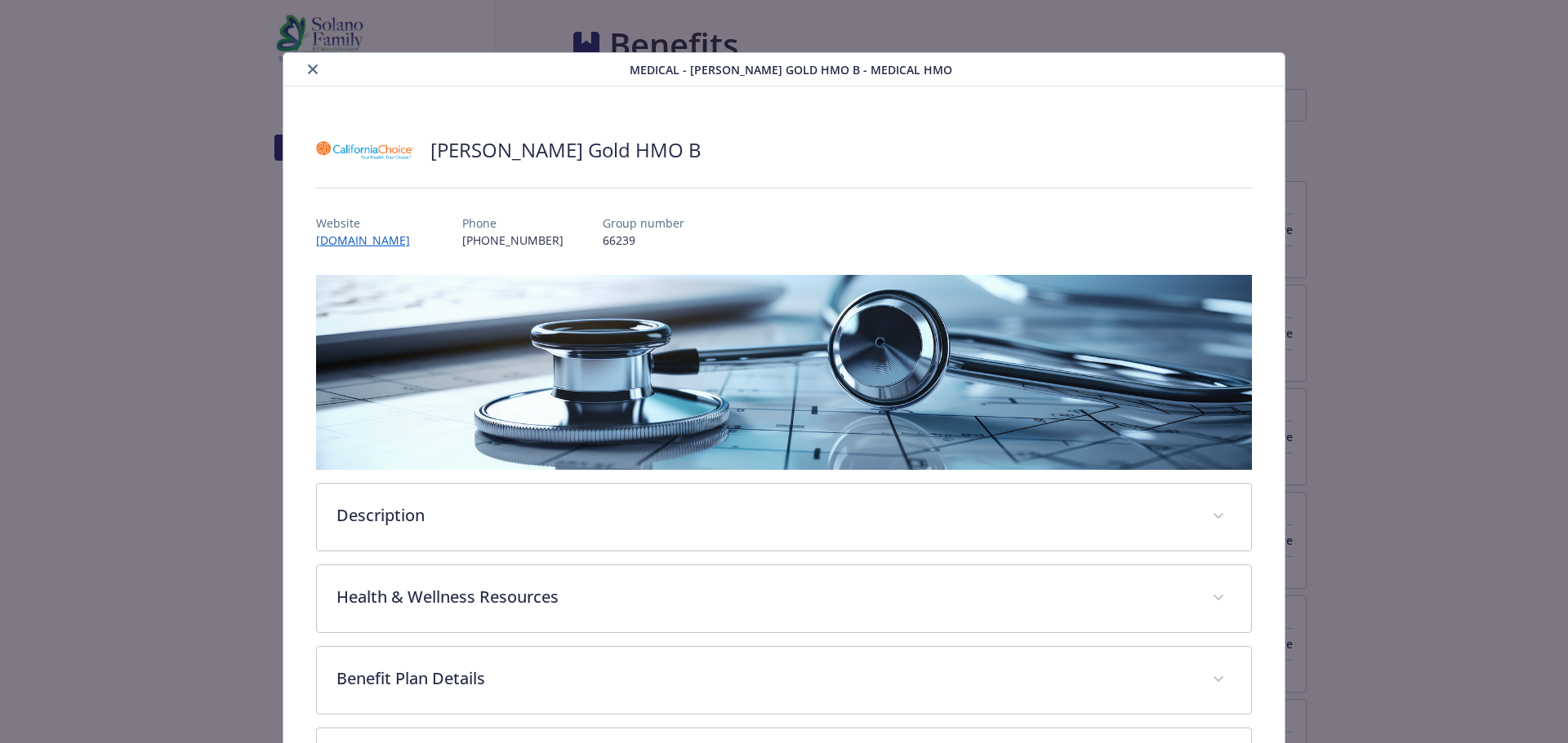
scroll to position [49, 0]
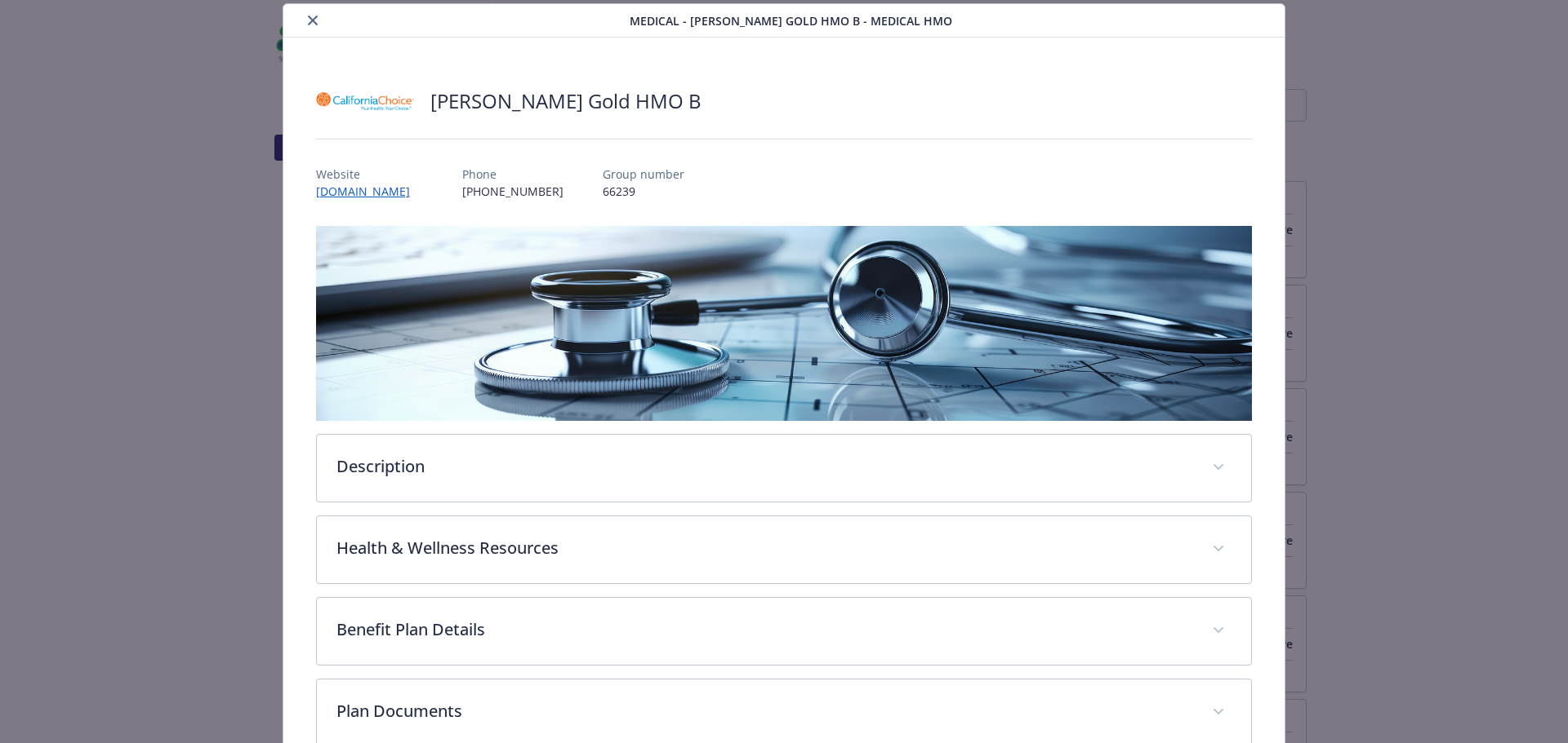
click at [309, 19] on icon "close" at bounding box center [313, 20] width 10 height 10
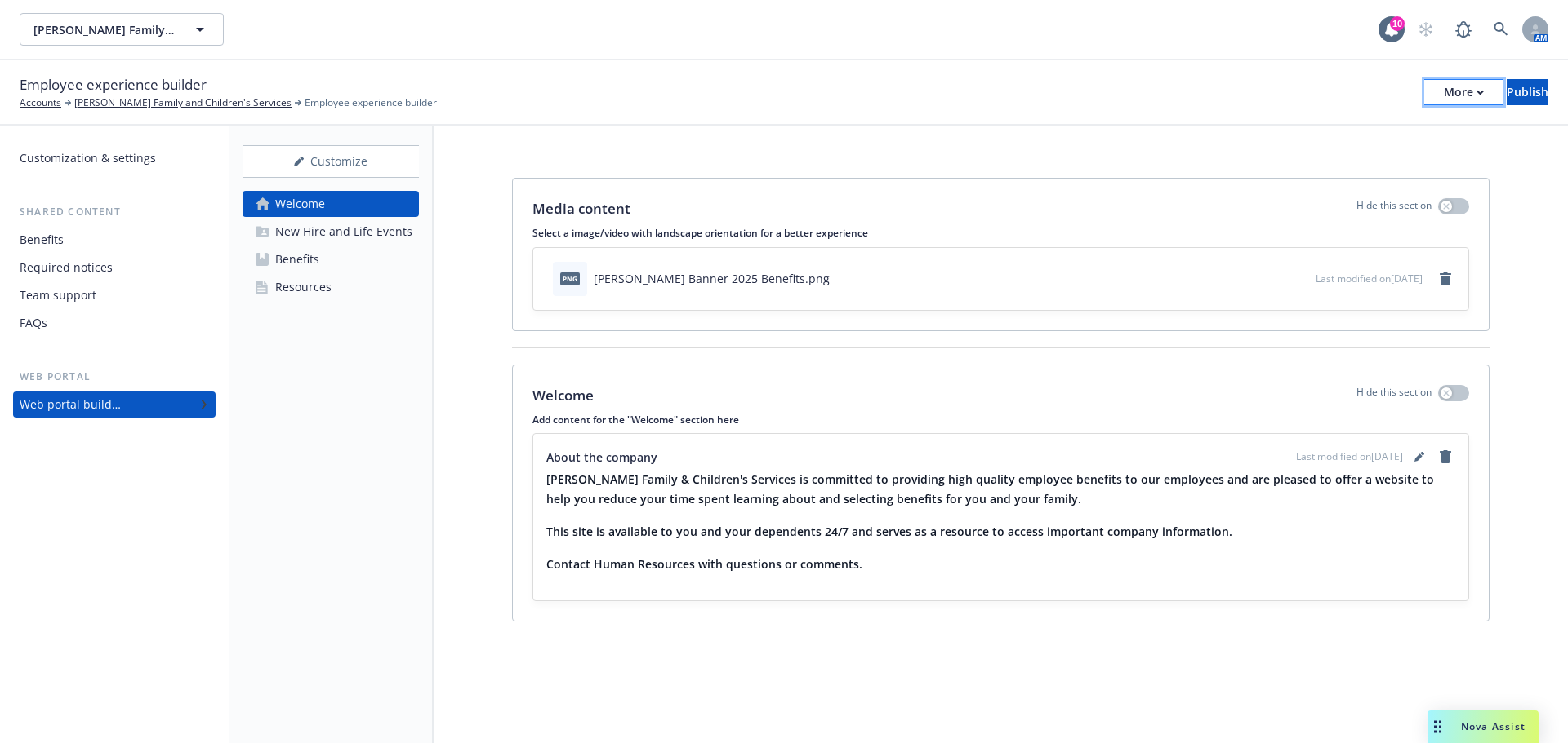
click at [1476, 89] on icon "button" at bounding box center [1479, 92] width 8 height 6
click at [1312, 161] on link "Copy portal link" at bounding box center [1328, 161] width 241 height 33
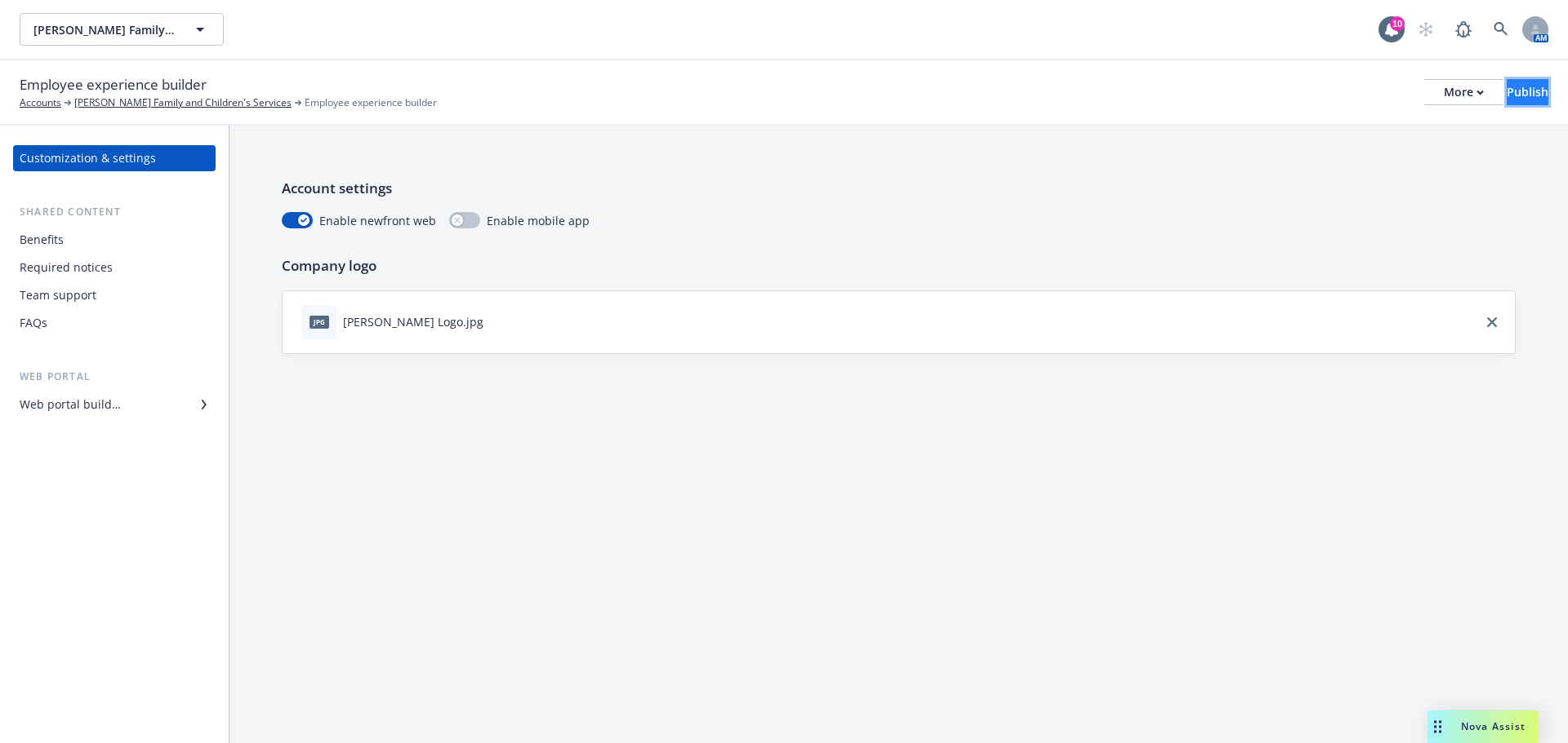
click at [1506, 92] on div "Publish" at bounding box center [1527, 92] width 41 height 24
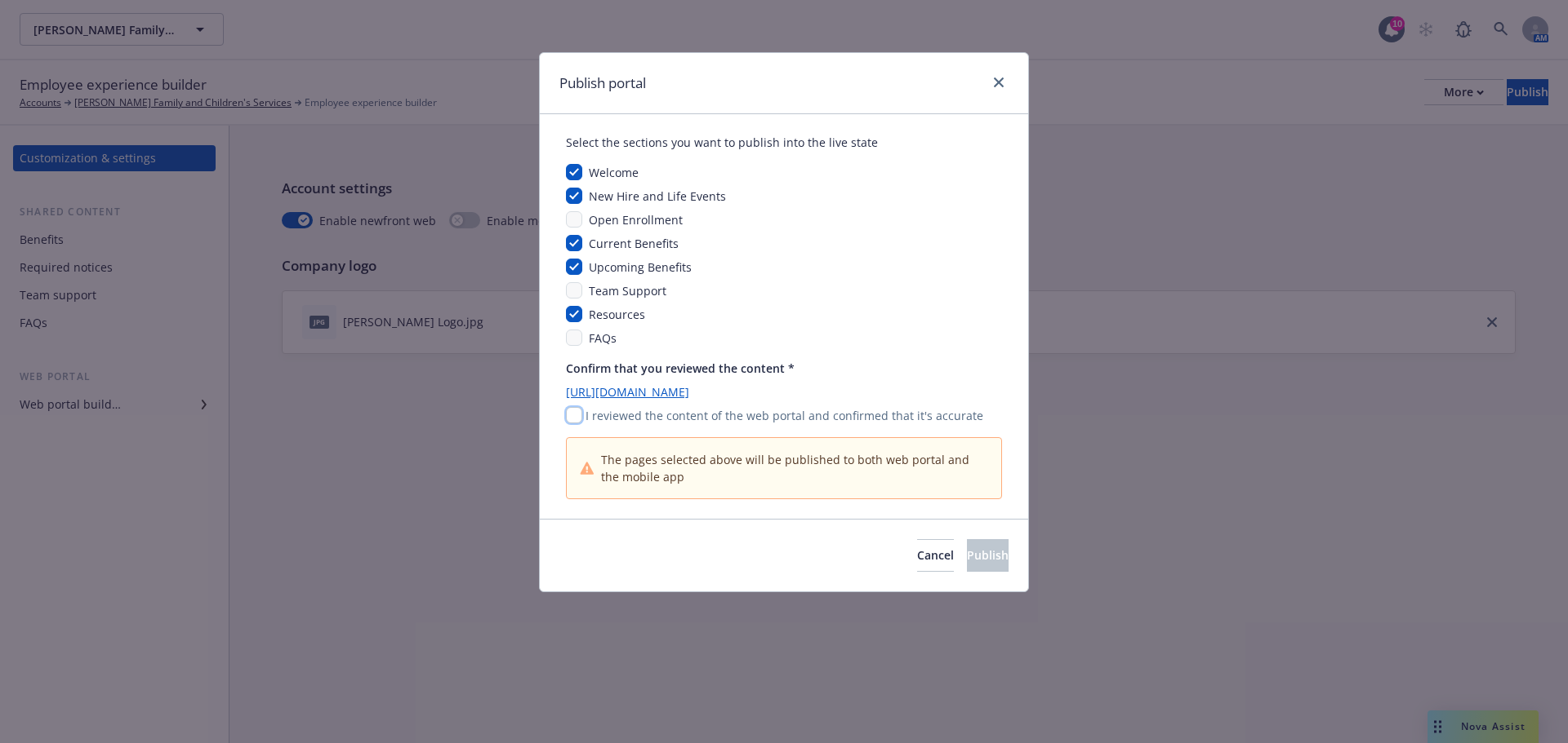
click at [576, 419] on input "checkbox" at bounding box center [573, 415] width 16 height 16
checkbox input "true"
click at [967, 561] on span "Publish" at bounding box center [987, 555] width 41 height 15
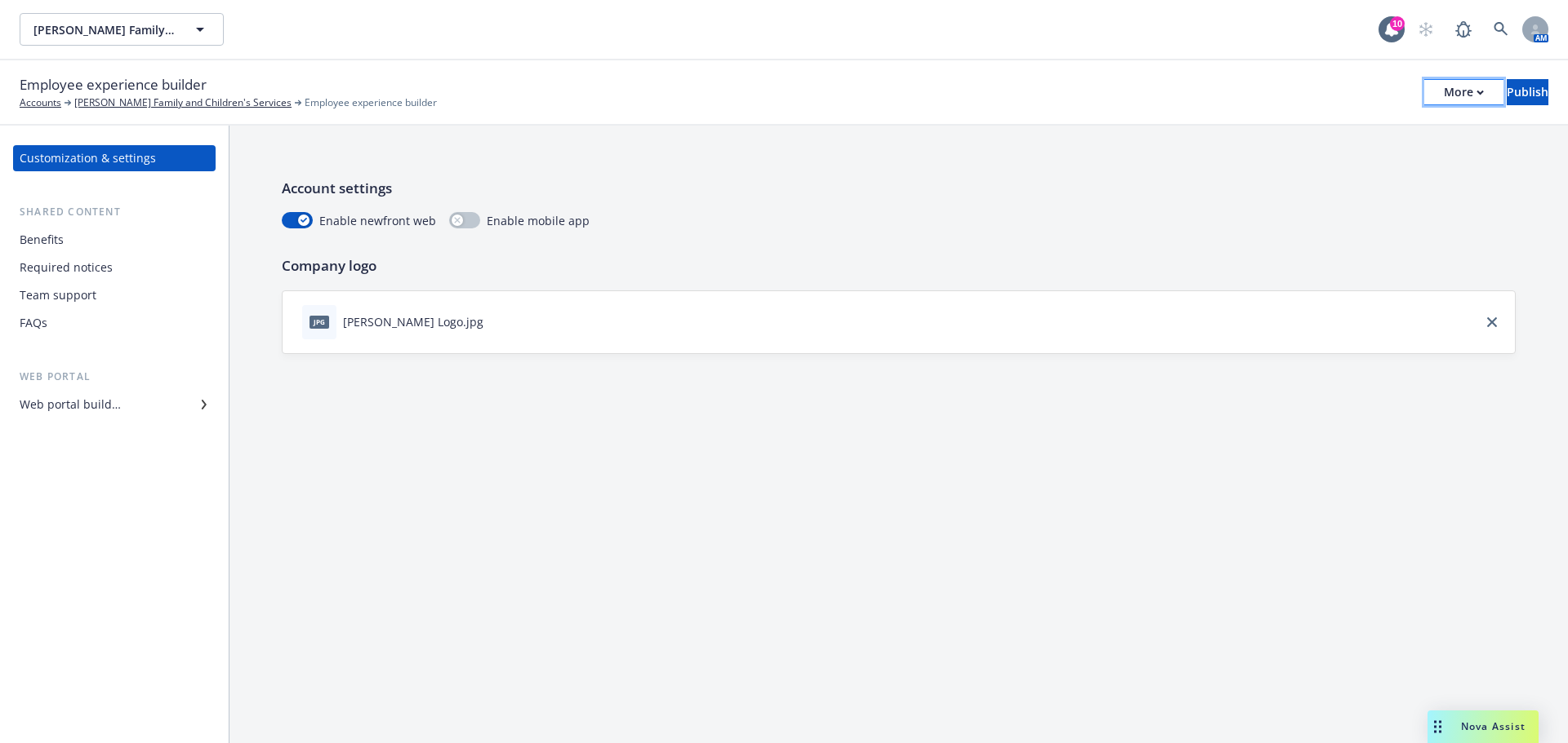
click at [1444, 85] on div "More" at bounding box center [1463, 92] width 40 height 24
click at [1304, 166] on link "Copy portal link" at bounding box center [1328, 161] width 241 height 33
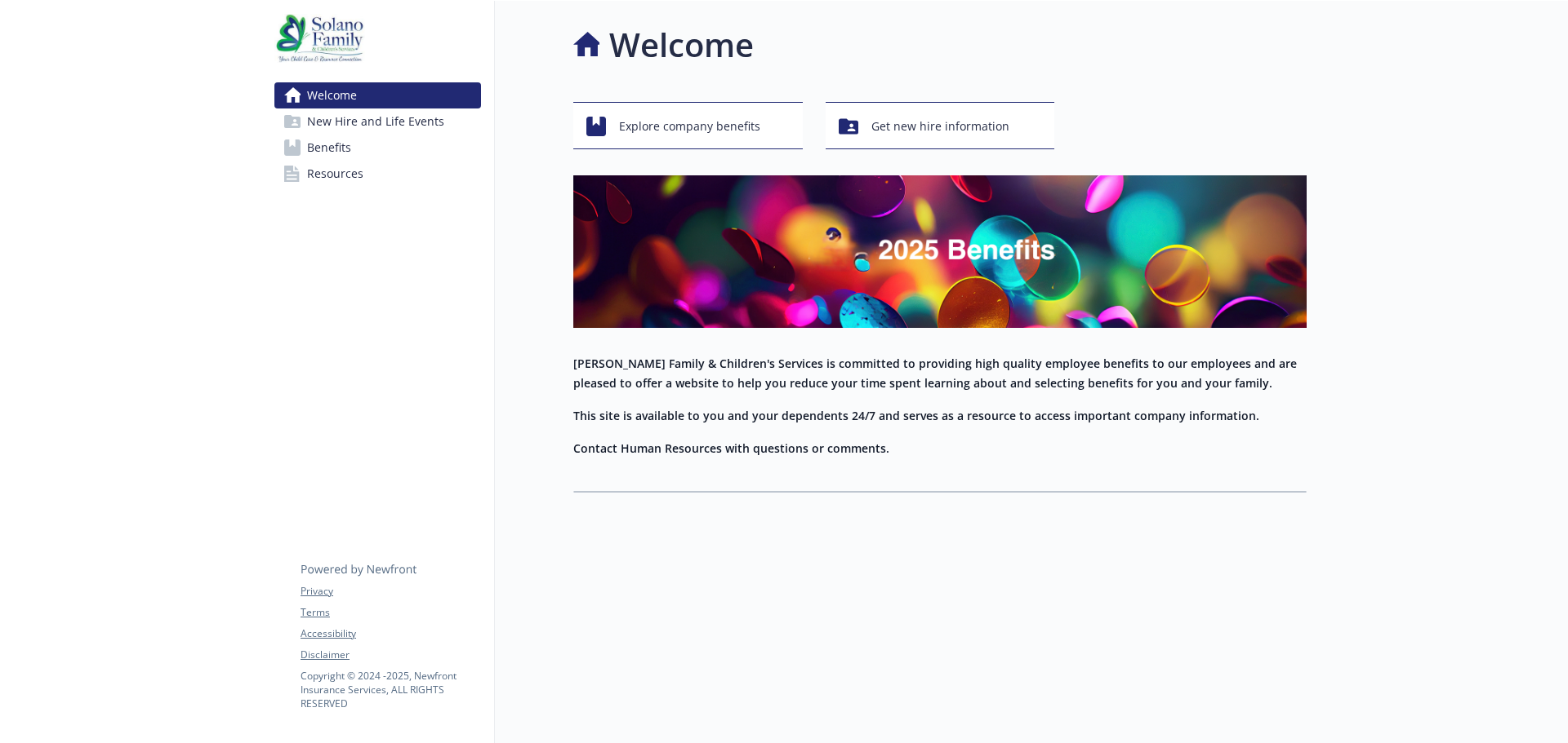
drag, startPoint x: 1312, startPoint y: 101, endPoint x: 1141, endPoint y: 21, distance: 188.8
click at [1311, 100] on div at bounding box center [1437, 372] width 262 height 743
